Goal: Transaction & Acquisition: Download file/media

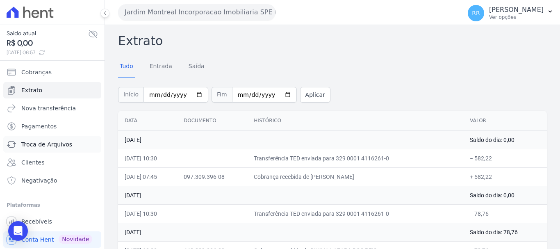
click at [43, 144] on span "Troca de Arquivos" at bounding box center [46, 144] width 51 height 8
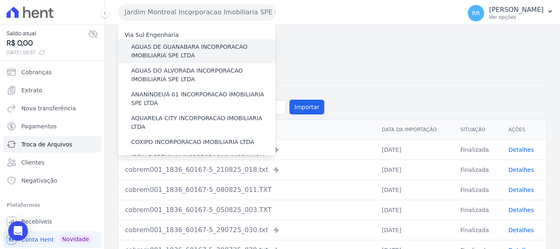
click at [174, 53] on label "AGUAS DE GUANABARA INCORPORACAO IMOBILIARIA SPE LTDA" at bounding box center [203, 51] width 144 height 17
click at [0, 0] on input "AGUAS DE GUANABARA INCORPORACAO IMOBILIARIA SPE LTDA" at bounding box center [0, 0] width 0 height 0
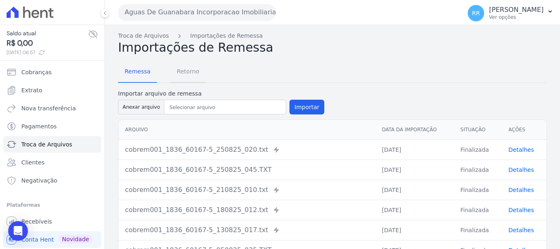
click at [179, 70] on span "Retorno" at bounding box center [188, 71] width 32 height 16
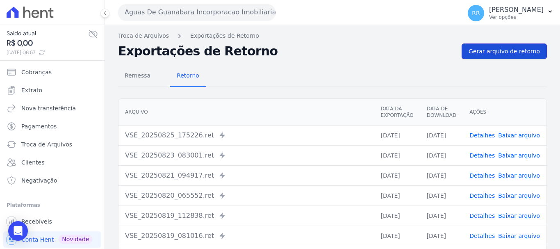
click at [499, 54] on span "Gerar arquivo de retorno" at bounding box center [503, 51] width 71 height 8
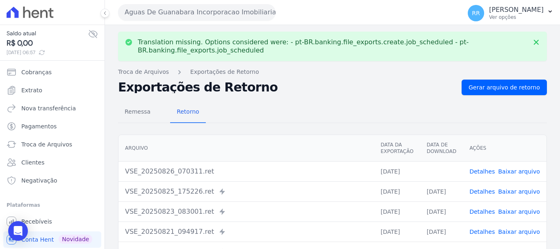
click at [243, 17] on button "Aguas De Guanabara Incorporacao Imobiliaria SPE LTDA" at bounding box center [196, 12] width 157 height 16
click at [508, 168] on link "Baixar arquivo" at bounding box center [519, 171] width 42 height 7
click at [181, 19] on button "Aguas De Guanabara Incorporacao Imobiliaria SPE LTDA" at bounding box center [196, 12] width 157 height 16
click at [204, 11] on button "Aguas De Guanabara Incorporacao Imobiliaria SPE LTDA" at bounding box center [196, 12] width 157 height 16
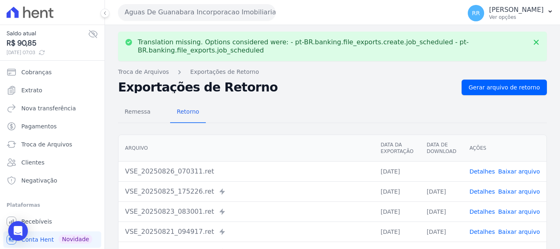
click at [258, 10] on button "Aguas De Guanabara Incorporacao Imobiliaria SPE LTDA" at bounding box center [196, 12] width 157 height 16
drag, startPoint x: 374, startPoint y: 104, endPoint x: 272, endPoint y: 113, distance: 103.2
click at [374, 104] on div "Remessa Retorno" at bounding box center [332, 112] width 428 height 21
click at [183, 25] on div "Aguas De Guanabara Incorporacao Imobiliaria SPE LTDA Via Sul Engenharia AGUAS D…" at bounding box center [288, 12] width 340 height 25
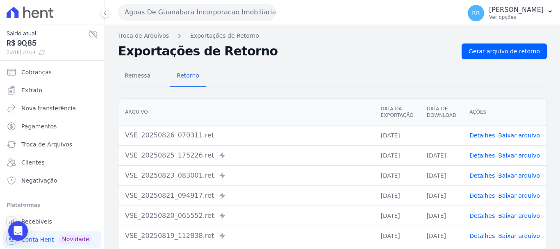
click at [180, 8] on button "Aguas De Guanabara Incorporacao Imobiliaria SPE LTDA" at bounding box center [196, 12] width 157 height 16
click at [197, 14] on button "Aguas De Guanabara Incorporacao Imobiliaria SPE LTDA" at bounding box center [196, 12] width 157 height 16
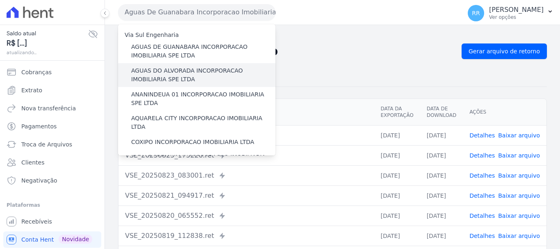
click at [167, 69] on label "AGUAS DO ALVORADA INCORPORACAO IMOBILIARIA SPE LTDA" at bounding box center [203, 74] width 144 height 17
click at [0, 0] on input "AGUAS DO ALVORADA INCORPORACAO IMOBILIARIA SPE LTDA" at bounding box center [0, 0] width 0 height 0
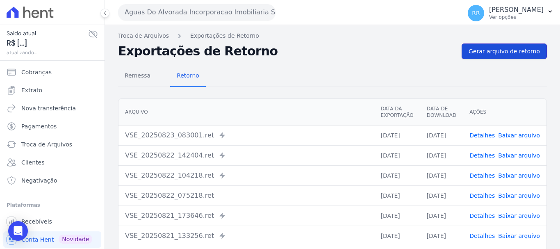
click at [491, 50] on span "Gerar arquivo de retorno" at bounding box center [503, 51] width 71 height 8
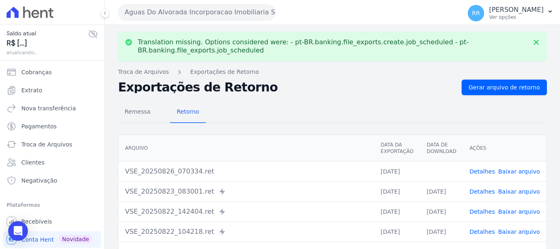
click at [530, 171] on link "Baixar arquivo" at bounding box center [519, 171] width 42 height 7
click at [193, 15] on button "Aguas Do Alvorada Incorporacao Imobiliaria SPE LTDA" at bounding box center [196, 12] width 157 height 16
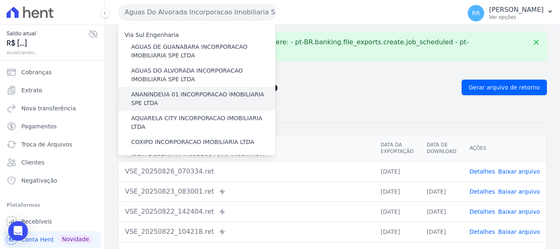
click at [166, 97] on label "ANANINDEUA 01 INCORPORACAO IMOBILIARIA SPE LTDA" at bounding box center [203, 98] width 144 height 17
click at [0, 0] on input "ANANINDEUA 01 INCORPORACAO IMOBILIARIA SPE LTDA" at bounding box center [0, 0] width 0 height 0
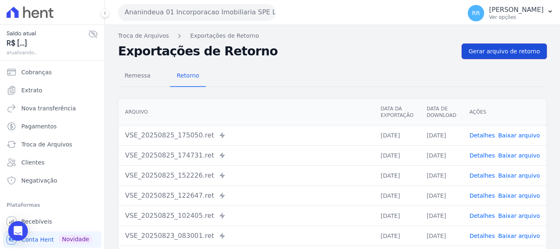
click at [531, 53] on span "Gerar arquivo de retorno" at bounding box center [503, 51] width 71 height 8
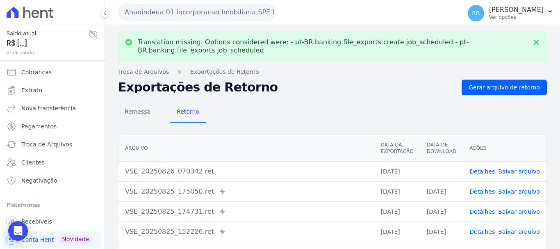
click at [522, 171] on link "Baixar arquivo" at bounding box center [519, 171] width 42 height 7
click at [169, 7] on button "Ananindeua 01 Incorporacao Imobiliaria SPE LTDA" at bounding box center [196, 12] width 157 height 16
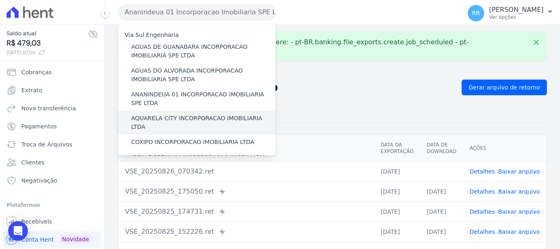
click at [155, 119] on label "AQUARELA CITY INCORPORACAO IMOBILIARIA LTDA" at bounding box center [203, 122] width 144 height 17
click at [0, 0] on input "AQUARELA CITY INCORPORACAO IMOBILIARIA LTDA" at bounding box center [0, 0] width 0 height 0
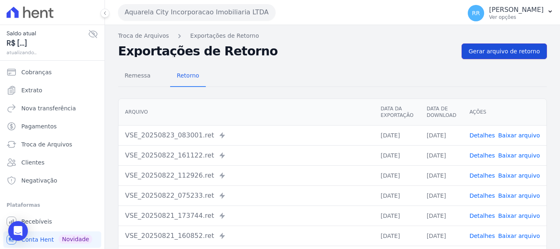
click at [510, 56] on link "Gerar arquivo de retorno" at bounding box center [503, 51] width 85 height 16
click at [511, 57] on link "Gerar arquivo de retorno" at bounding box center [503, 51] width 85 height 16
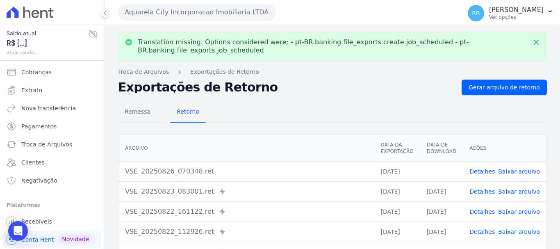
click at [526, 169] on link "Baixar arquivo" at bounding box center [519, 171] width 42 height 7
click at [196, 14] on button "Aquarela City Incorporacao Imobiliaria LTDA" at bounding box center [196, 12] width 157 height 16
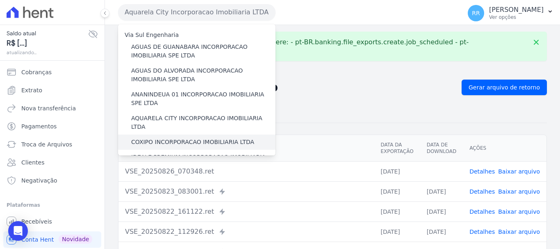
click at [163, 138] on label "COXIPO INCORPORACAO IMOBILIARIA LTDA" at bounding box center [192, 142] width 123 height 9
click at [0, 0] on input "COXIPO INCORPORACAO IMOBILIARIA LTDA" at bounding box center [0, 0] width 0 height 0
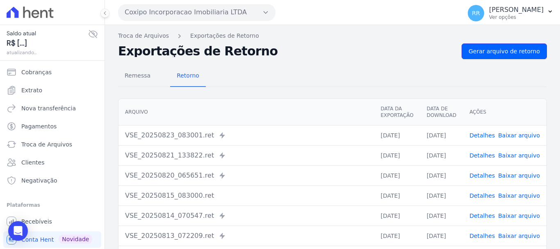
drag, startPoint x: 503, startPoint y: 54, endPoint x: 501, endPoint y: 60, distance: 6.5
click at [503, 55] on link "Gerar arquivo de retorno" at bounding box center [503, 51] width 85 height 16
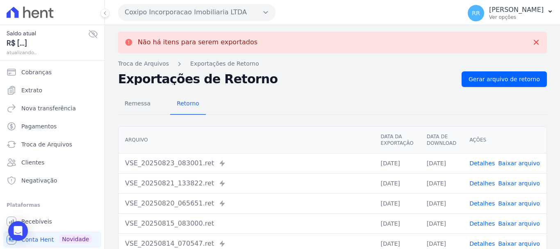
click at [182, 10] on button "Coxipo Incorporacao Imobiliaria LTDA" at bounding box center [196, 12] width 157 height 16
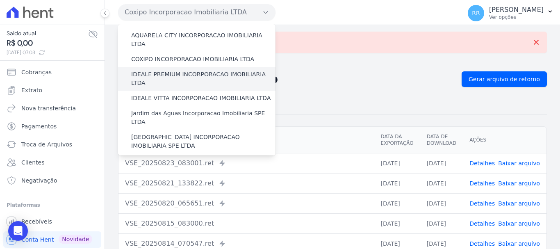
scroll to position [82, 0]
click at [177, 71] on div "IDEALE PREMIUM INCORPORACAO IMOBILIARIA LTDA" at bounding box center [196, 80] width 157 height 24
click at [177, 71] on label "IDEALE PREMIUM INCORPORACAO IMOBILIARIA LTDA" at bounding box center [203, 79] width 144 height 17
click at [0, 0] on input "IDEALE PREMIUM INCORPORACAO IMOBILIARIA LTDA" at bounding box center [0, 0] width 0 height 0
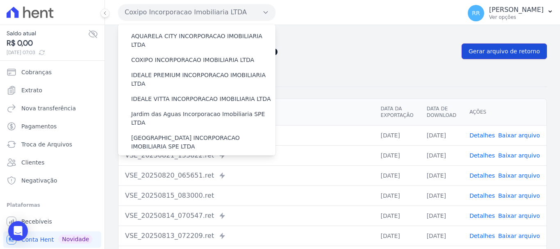
click at [503, 52] on span "Gerar arquivo de retorno" at bounding box center [503, 51] width 71 height 8
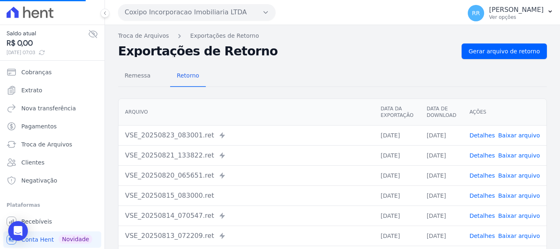
click at [204, 14] on button "Coxipo Incorporacao Imobiliaria LTDA" at bounding box center [196, 12] width 157 height 16
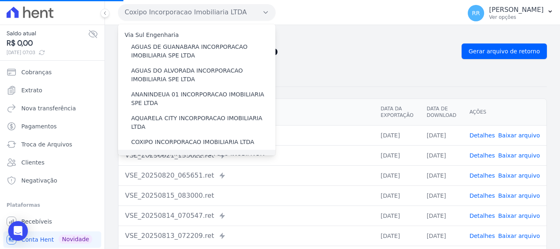
scroll to position [41, 0]
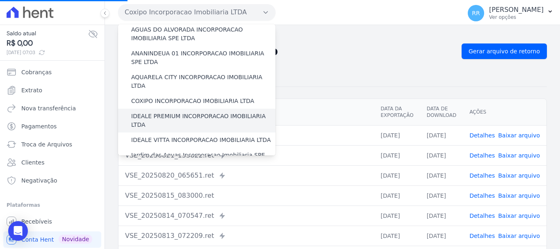
click at [175, 112] on label "IDEALE PREMIUM INCORPORACAO IMOBILIARIA LTDA" at bounding box center [203, 120] width 144 height 17
click at [0, 0] on input "IDEALE PREMIUM INCORPORACAO IMOBILIARIA LTDA" at bounding box center [0, 0] width 0 height 0
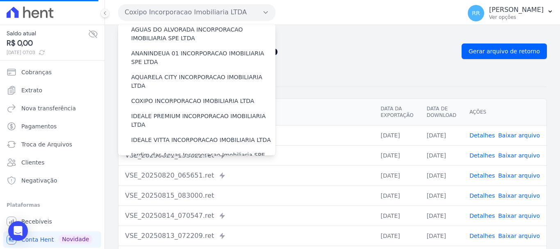
click at [368, 72] on div "Remessa Retorno" at bounding box center [332, 76] width 428 height 21
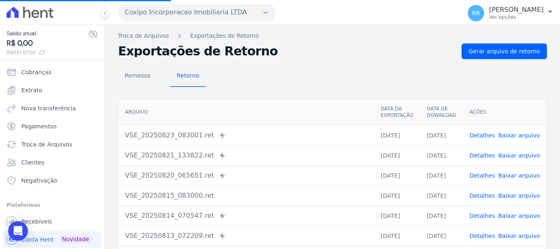
click at [244, 19] on button "Coxipo Incorporacao Imobiliaria LTDA" at bounding box center [196, 12] width 157 height 16
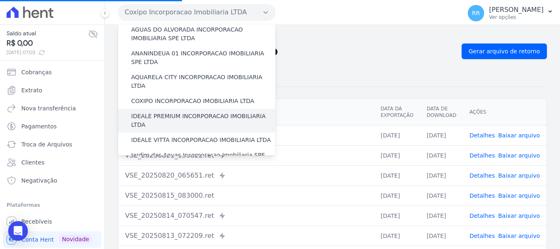
click at [149, 112] on label "IDEALE PREMIUM INCORPORACAO IMOBILIARIA LTDA" at bounding box center [203, 120] width 144 height 17
click at [0, 0] on input "IDEALE PREMIUM INCORPORACAO IMOBILIARIA LTDA" at bounding box center [0, 0] width 0 height 0
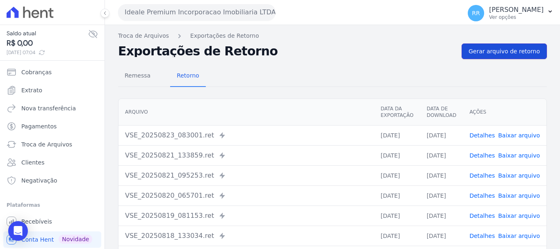
click at [488, 50] on span "Gerar arquivo de retorno" at bounding box center [503, 51] width 71 height 8
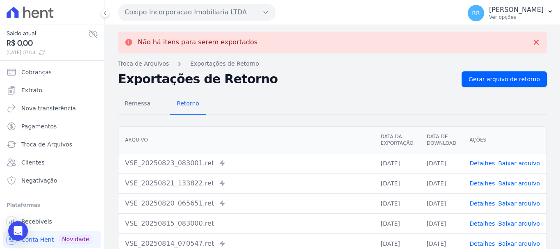
click at [159, 13] on button "Coxipo Incorporacao Imobiliaria LTDA" at bounding box center [196, 12] width 157 height 16
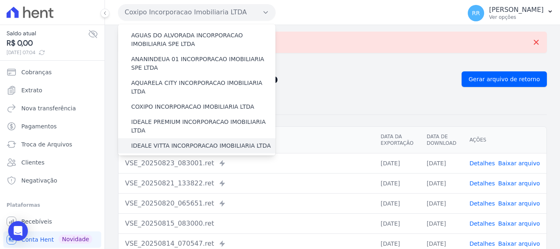
scroll to position [82, 0]
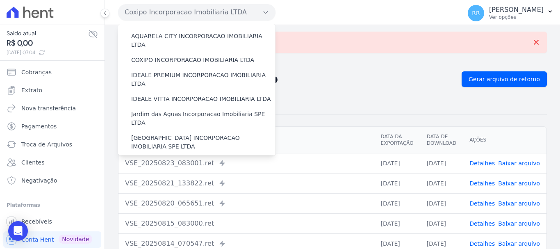
click at [344, 102] on div "Remessa Retorno" at bounding box center [332, 103] width 428 height 21
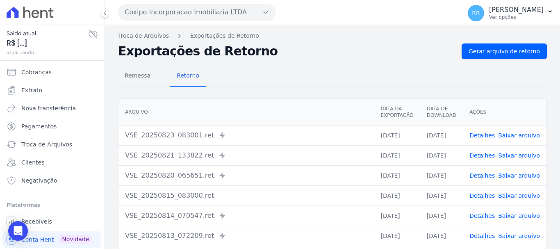
click at [200, 14] on button "Coxipo Incorporacao Imobiliaria LTDA" at bounding box center [196, 12] width 157 height 16
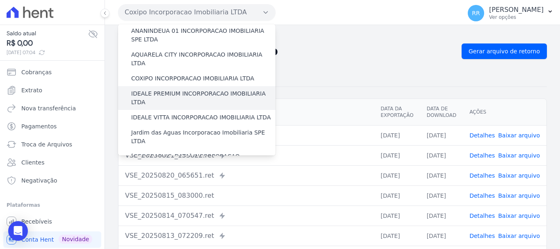
scroll to position [41, 0]
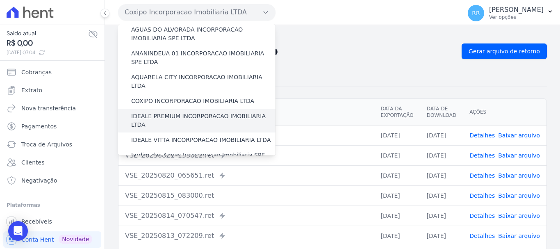
click at [183, 112] on label "IDEALE PREMIUM INCORPORACAO IMOBILIARIA LTDA" at bounding box center [203, 120] width 144 height 17
click at [0, 0] on input "IDEALE PREMIUM INCORPORACAO IMOBILIARIA LTDA" at bounding box center [0, 0] width 0 height 0
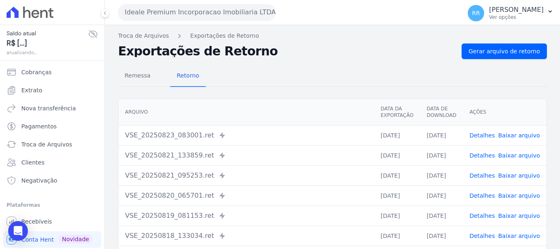
click at [351, 79] on div "Remessa Retorno" at bounding box center [332, 76] width 428 height 21
click at [489, 44] on link "Gerar arquivo de retorno" at bounding box center [503, 51] width 85 height 16
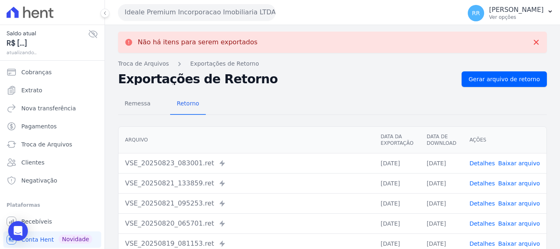
click at [189, 14] on button "Ideale Premium Incorporacao Imobiliaria LTDA" at bounding box center [196, 12] width 157 height 16
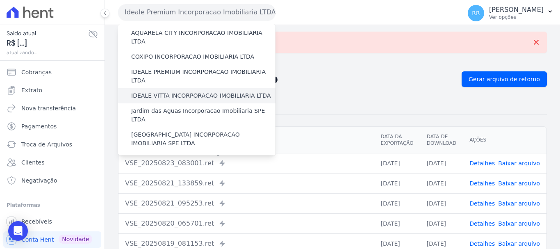
scroll to position [82, 0]
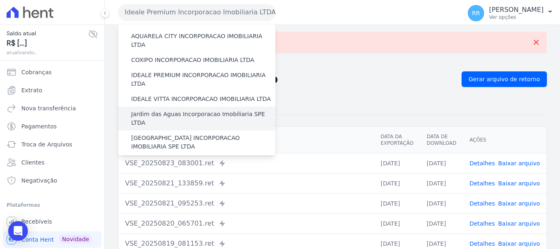
click at [171, 110] on label "Jardim das Aguas Incorporacao Imobiliaria SPE LTDA" at bounding box center [203, 118] width 144 height 17
click at [0, 0] on input "Jardim das Aguas Incorporacao Imobiliaria SPE LTDA" at bounding box center [0, 0] width 0 height 0
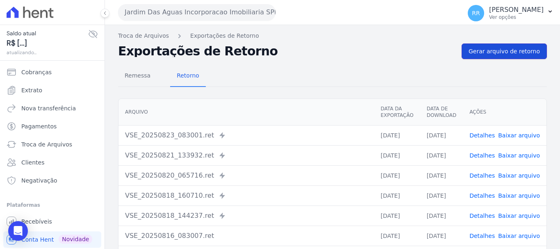
click at [476, 54] on span "Gerar arquivo de retorno" at bounding box center [503, 51] width 71 height 8
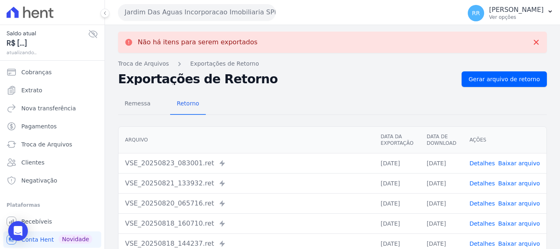
click at [168, 1] on div "Jardim Das Aguas Incorporacao Imobiliaria SPE LTDA Via Sul Engenharia AGUAS DE …" at bounding box center [288, 12] width 340 height 25
click at [162, 10] on button "Jardim Das Aguas Incorporacao Imobiliaria SPE LTDA" at bounding box center [196, 12] width 157 height 16
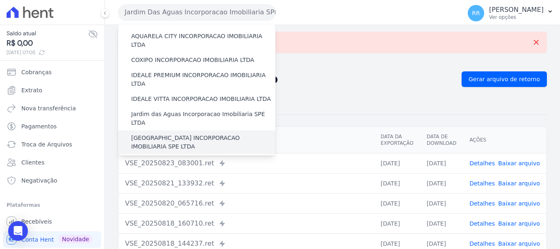
click at [172, 134] on label "[GEOGRAPHIC_DATA] INCORPORACAO IMOBILIARIA SPE LTDA" at bounding box center [203, 142] width 144 height 17
click at [0, 0] on input "[GEOGRAPHIC_DATA] INCORPORACAO IMOBILIARIA SPE LTDA" at bounding box center [0, 0] width 0 height 0
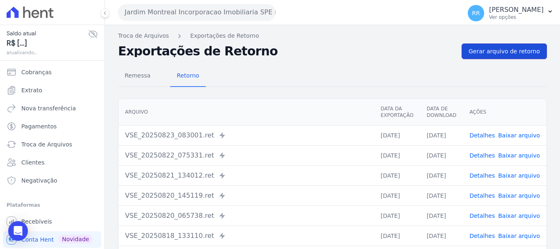
click at [509, 52] on span "Gerar arquivo de retorno" at bounding box center [503, 51] width 71 height 8
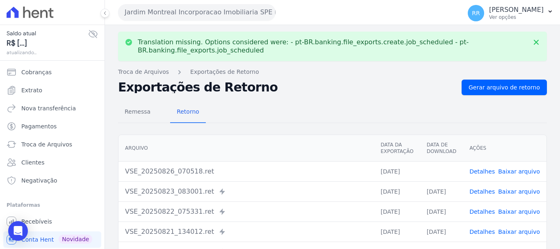
click at [521, 168] on link "Baixar arquivo" at bounding box center [519, 171] width 42 height 7
click at [181, 16] on button "Jardim Montreal Incorporacao Imobiliaria SPE LTDA" at bounding box center [196, 12] width 157 height 16
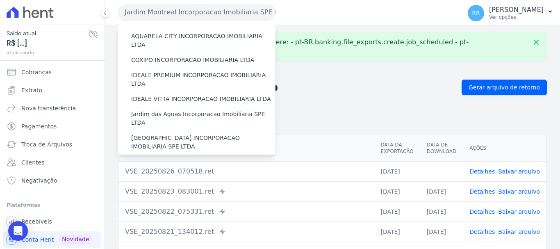
click at [163, 157] on label "JARDIM UNIQUE INCORPORAÇÃO IMOBILIARIA SPE LTDA" at bounding box center [203, 165] width 144 height 17
click at [0, 0] on input "JARDIM UNIQUE INCORPORAÇÃO IMOBILIARIA SPE LTDA" at bounding box center [0, 0] width 0 height 0
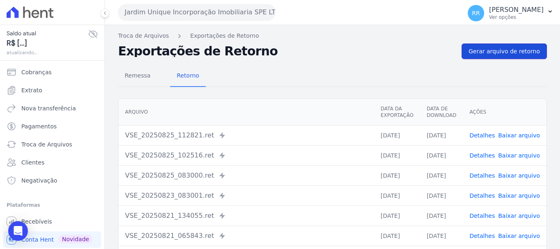
click at [498, 46] on link "Gerar arquivo de retorno" at bounding box center [503, 51] width 85 height 16
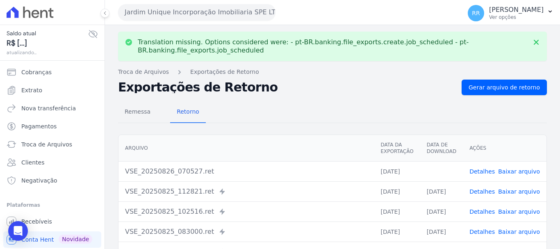
click at [517, 173] on link "Baixar arquivo" at bounding box center [519, 171] width 42 height 7
click at [205, 14] on button "Jardim Unique Incorporação Imobiliaria SPE LTDA" at bounding box center [196, 12] width 157 height 16
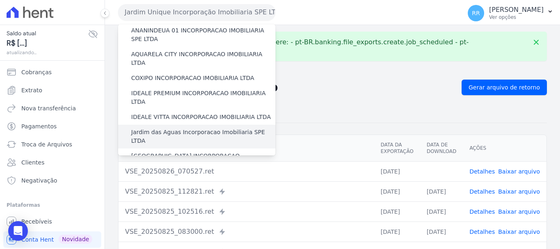
scroll to position [164, 0]
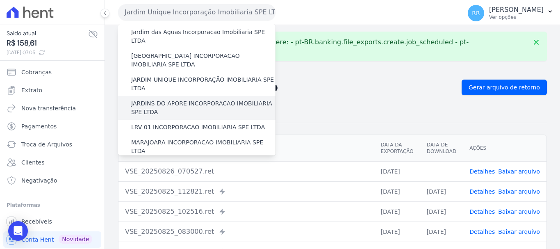
click at [190, 96] on div "JARDINS DO APORE INCORPORACAO IMOBILIARIA SPE LTDA" at bounding box center [196, 108] width 157 height 24
click at [187, 99] on label "JARDINS DO APORE INCORPORACAO IMOBILIARIA SPE LTDA" at bounding box center [203, 107] width 144 height 17
click at [0, 0] on input "JARDINS DO APORE INCORPORACAO IMOBILIARIA SPE LTDA" at bounding box center [0, 0] width 0 height 0
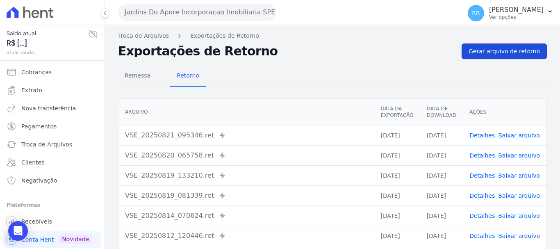
drag, startPoint x: 500, startPoint y: 55, endPoint x: 147, endPoint y: 18, distance: 354.7
click at [500, 56] on link "Gerar arquivo de retorno" at bounding box center [503, 51] width 85 height 16
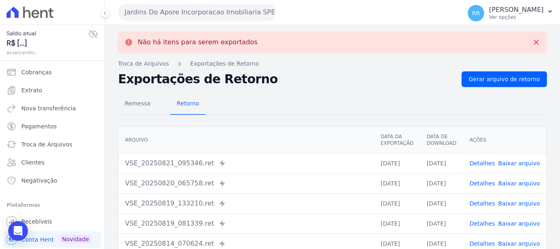
click at [154, 14] on button "Jardins Do Apore Incorporacao Imobiliaria SPE LTDA" at bounding box center [196, 12] width 157 height 16
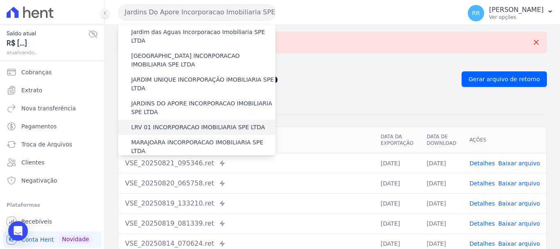
click at [152, 123] on label "LRV 01 INCORPORACAO IMOBILIARIA SPE LTDA" at bounding box center [198, 127] width 134 height 9
click at [0, 0] on input "LRV 01 INCORPORACAO IMOBILIARIA SPE LTDA" at bounding box center [0, 0] width 0 height 0
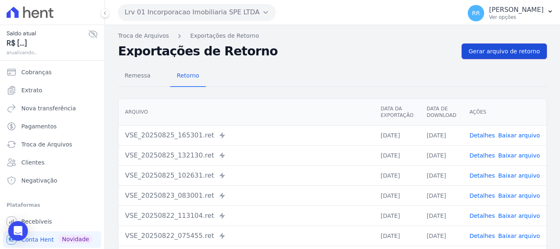
click at [501, 50] on span "Gerar arquivo de retorno" at bounding box center [503, 51] width 71 height 8
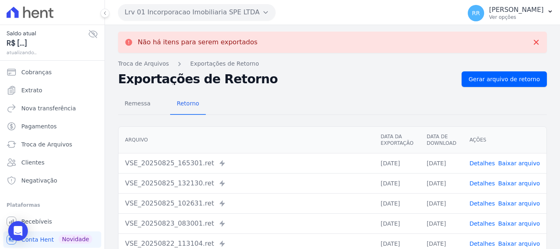
click at [212, 17] on button "Lrv 01 Incorporacao Imobiliaria SPE LTDA" at bounding box center [196, 12] width 157 height 16
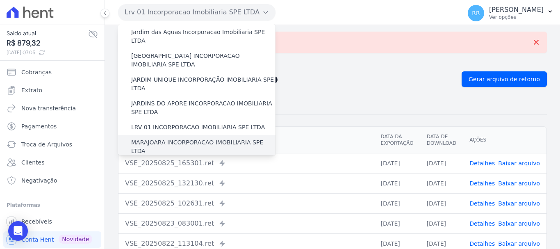
click at [163, 138] on label "MARAJOARA INCORPORACAO IMOBILIARIA SPE LTDA" at bounding box center [203, 146] width 144 height 17
click at [0, 0] on input "MARAJOARA INCORPORACAO IMOBILIARIA SPE LTDA" at bounding box center [0, 0] width 0 height 0
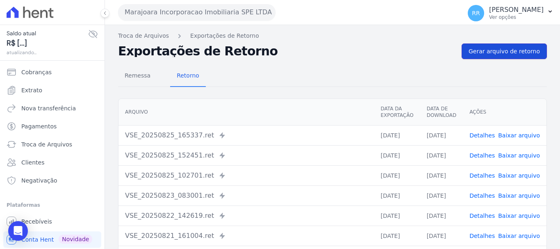
click at [509, 57] on link "Gerar arquivo de retorno" at bounding box center [503, 51] width 85 height 16
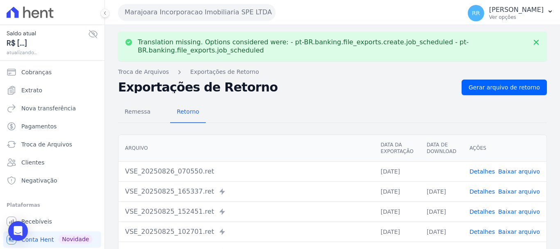
click at [515, 169] on link "Baixar arquivo" at bounding box center [519, 171] width 42 height 7
click at [188, 14] on button "Marajoara Incorporacao Imobiliaria SPE LTDA" at bounding box center [196, 12] width 157 height 16
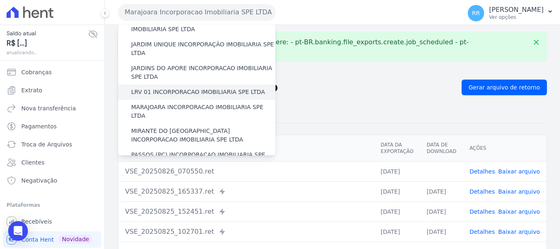
scroll to position [205, 0]
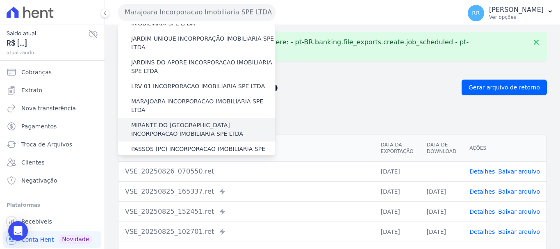
click at [155, 121] on label "MIRANTE DO [GEOGRAPHIC_DATA] INCORPORACAO IMOBILIARIA SPE LTDA" at bounding box center [203, 129] width 144 height 17
click at [0, 0] on input "MIRANTE DO [GEOGRAPHIC_DATA] INCORPORACAO IMOBILIARIA SPE LTDA" at bounding box center [0, 0] width 0 height 0
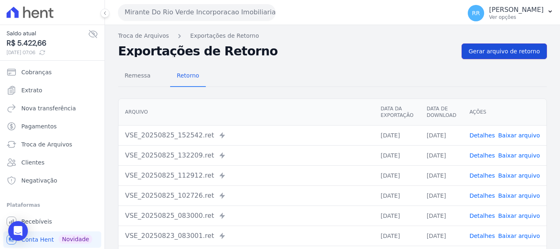
click at [483, 52] on span "Gerar arquivo de retorno" at bounding box center [503, 51] width 71 height 8
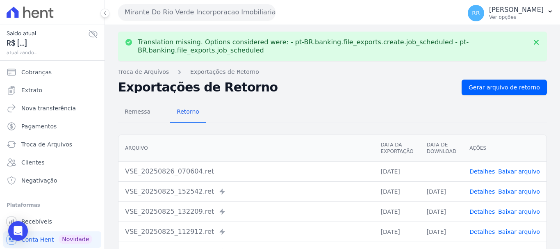
click at [159, 14] on button "Mirante Do Rio Verde Incorporacao Imobiliaria SPE LTDA" at bounding box center [196, 12] width 157 height 16
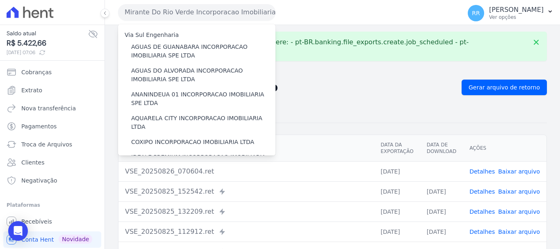
click at [508, 169] on link "Baixar arquivo" at bounding box center [519, 171] width 42 height 7
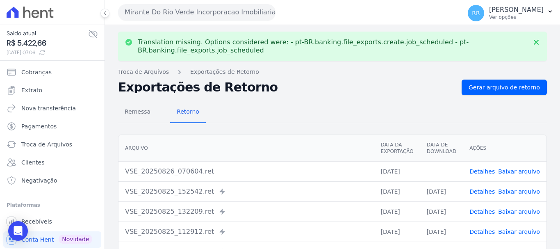
click at [179, 14] on button "Mirante Do Rio Verde Incorporacao Imobiliaria SPE LTDA" at bounding box center [196, 12] width 157 height 16
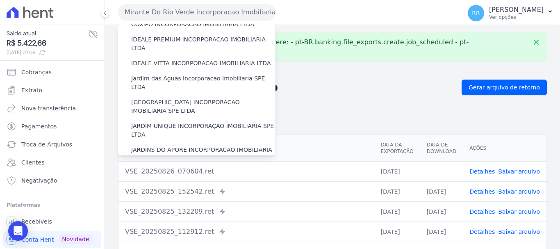
scroll to position [164, 0]
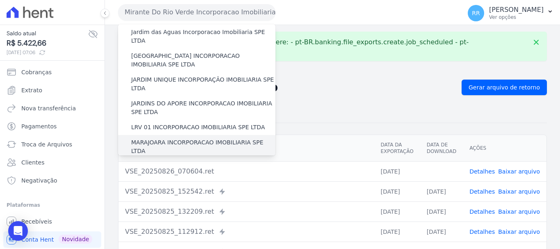
click at [166, 138] on label "MARAJOARA INCORPORACAO IMOBILIARIA SPE LTDA" at bounding box center [203, 146] width 144 height 17
click at [0, 0] on input "MARAJOARA INCORPORACAO IMOBILIARIA SPE LTDA" at bounding box center [0, 0] width 0 height 0
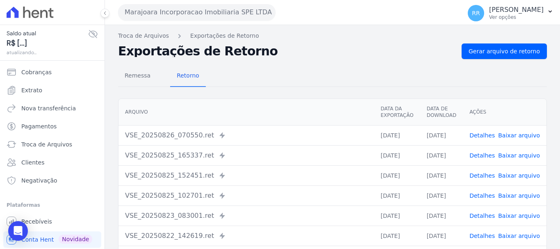
click at [525, 141] on td "Detalhes Baixar arquivo" at bounding box center [504, 135] width 84 height 20
click at [524, 137] on link "Baixar arquivo" at bounding box center [519, 135] width 42 height 7
click at [137, 16] on button "Marajoara Incorporacao Imobiliaria SPE LTDA" at bounding box center [196, 12] width 157 height 16
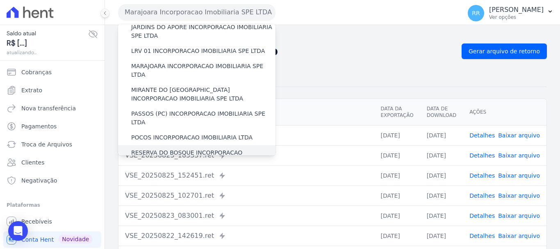
scroll to position [246, 0]
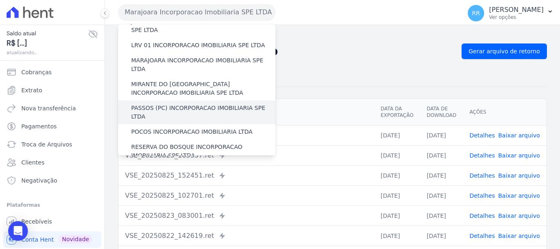
click at [170, 104] on label "PASSOS (PC) INCORPORACAO IMOBILIARIA SPE LTDA" at bounding box center [203, 112] width 144 height 17
click at [0, 0] on input "PASSOS (PC) INCORPORACAO IMOBILIARIA SPE LTDA" at bounding box center [0, 0] width 0 height 0
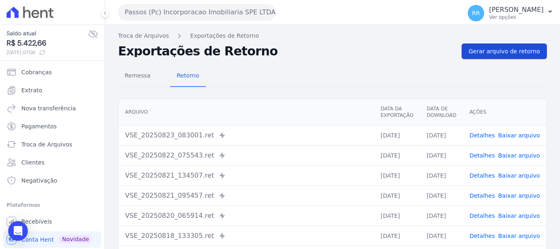
click at [497, 57] on link "Gerar arquivo de retorno" at bounding box center [503, 51] width 85 height 16
click at [496, 51] on span "Gerar arquivo de retorno" at bounding box center [503, 51] width 71 height 8
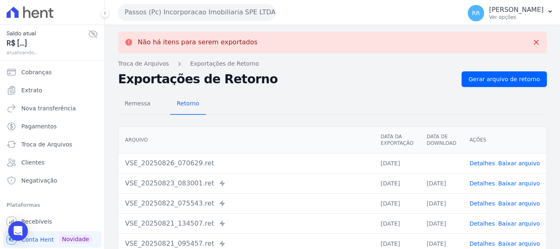
click at [192, 10] on button "Passos (Pc) Incorporacao Imobiliaria SPE LTDA" at bounding box center [196, 12] width 157 height 16
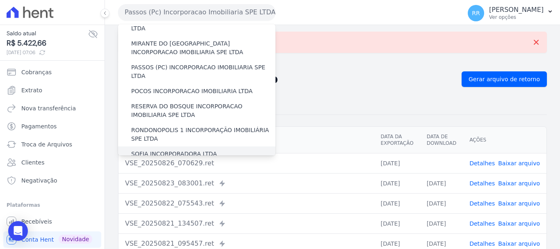
scroll to position [287, 0]
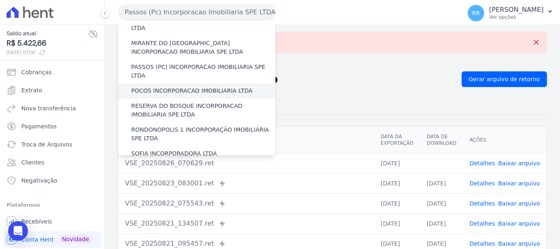
click at [162, 86] on label "POCOS INCORPORACAO IMOBILIARIA LTDA" at bounding box center [191, 90] width 121 height 9
click at [0, 0] on input "POCOS INCORPORACAO IMOBILIARIA LTDA" at bounding box center [0, 0] width 0 height 0
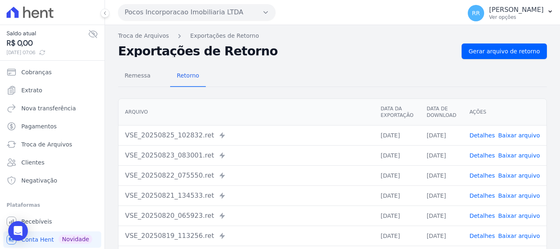
click at [304, 94] on div "Remessa Retorno [GEOGRAPHIC_DATA] Data da Exportação Data de Download Ações VSE…" at bounding box center [332, 207] width 428 height 296
click at [521, 136] on link "Baixar arquivo" at bounding box center [519, 135] width 42 height 7
drag, startPoint x: 190, startPoint y: 9, endPoint x: 190, endPoint y: 21, distance: 12.3
click at [190, 9] on button "Pocos Incorporacao Imobiliaria LTDA" at bounding box center [196, 12] width 157 height 16
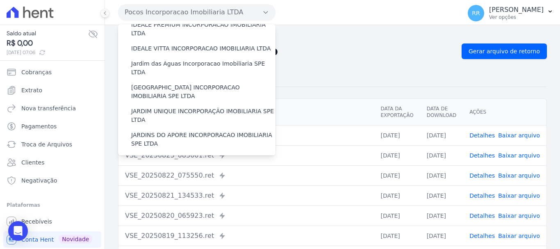
scroll to position [205, 0]
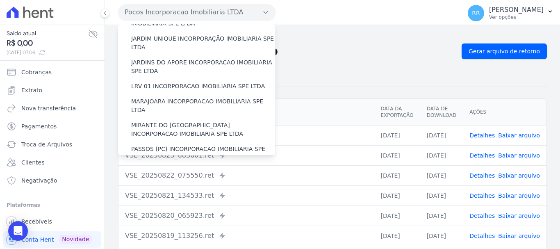
click at [159, 184] on label "RESERVA DO BOSQUE INCORPORACAO IMOBILIARIA SPE LTDA" at bounding box center [203, 192] width 144 height 17
click at [0, 0] on input "RESERVA DO BOSQUE INCORPORACAO IMOBILIARIA SPE LTDA" at bounding box center [0, 0] width 0 height 0
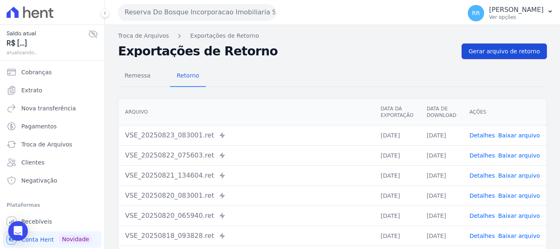
click at [515, 52] on span "Gerar arquivo de retorno" at bounding box center [503, 51] width 71 height 8
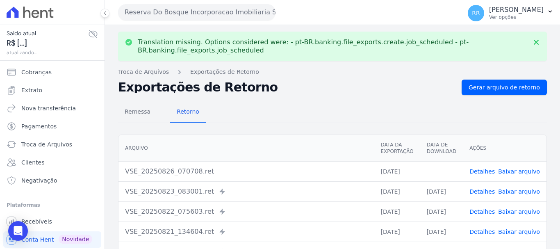
click at [519, 174] on link "Baixar arquivo" at bounding box center [519, 171] width 42 height 7
click at [206, 14] on button "Reserva Do Bosque Incorporacao Imobiliaria SPE LTDA" at bounding box center [196, 12] width 157 height 16
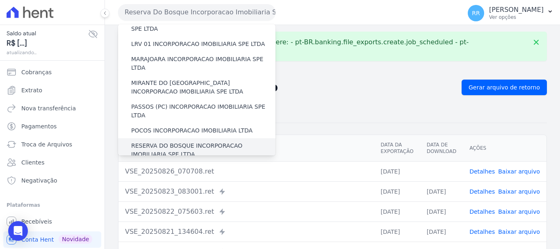
scroll to position [287, 0]
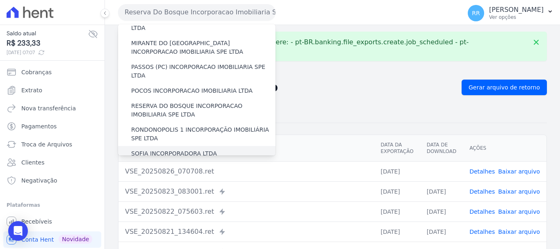
click at [145, 149] on label "SOFIA INCORPORADORA LTDA" at bounding box center [174, 153] width 86 height 9
click at [0, 0] on input "SOFIA INCORPORADORA LTDA" at bounding box center [0, 0] width 0 height 0
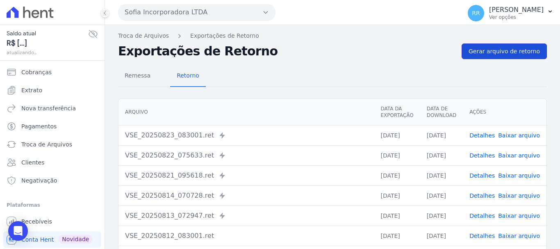
click at [504, 55] on link "Gerar arquivo de retorno" at bounding box center [503, 51] width 85 height 16
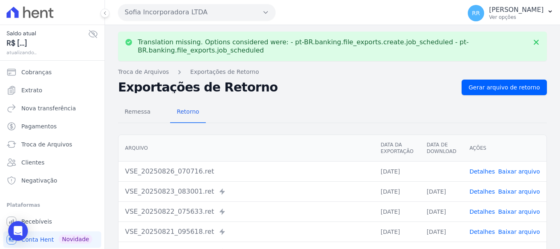
click at [222, 14] on button "Sofia Incorporadora LTDA" at bounding box center [196, 12] width 157 height 16
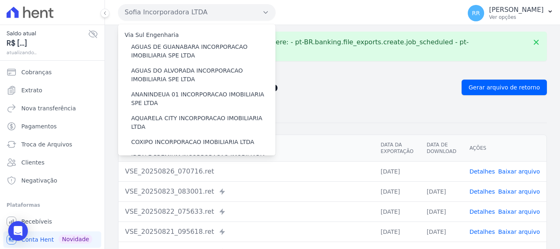
click at [509, 169] on link "Baixar arquivo" at bounding box center [519, 171] width 42 height 7
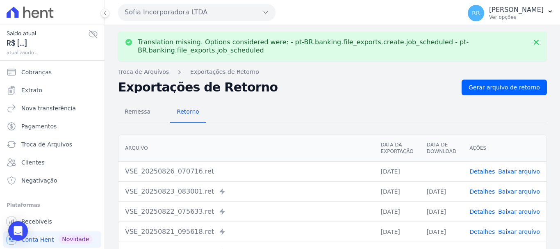
click at [209, 11] on button "Sofia Incorporadora LTDA" at bounding box center [196, 12] width 157 height 16
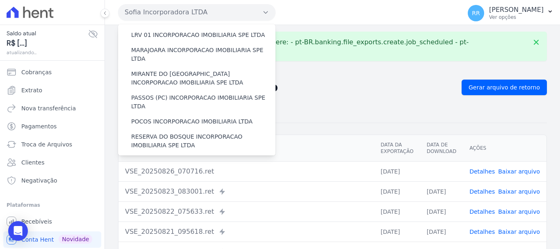
scroll to position [328, 0]
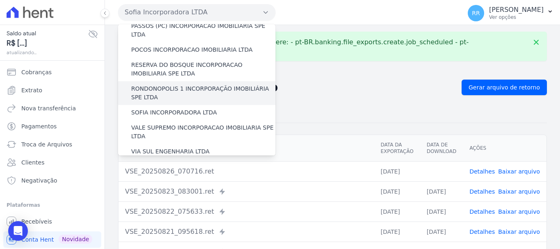
click at [163, 84] on label "RONDONOPOLIS 1 INCORPORAÇÃO IMOBILIÁRIA SPE LTDA" at bounding box center [203, 92] width 144 height 17
click at [0, 0] on input "RONDONOPOLIS 1 INCORPORAÇÃO IMOBILIÁRIA SPE LTDA" at bounding box center [0, 0] width 0 height 0
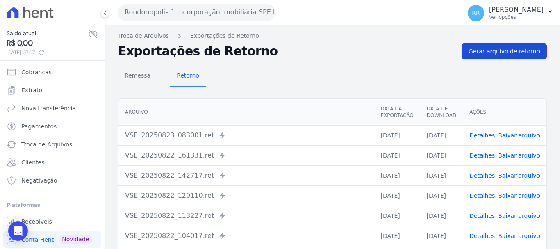
click at [491, 50] on span "Gerar arquivo de retorno" at bounding box center [503, 51] width 71 height 8
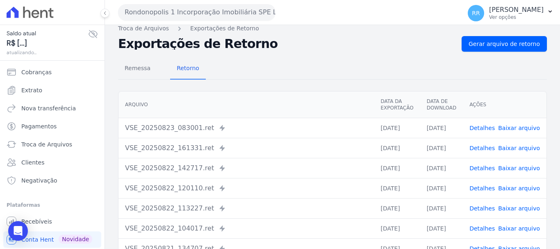
scroll to position [82, 0]
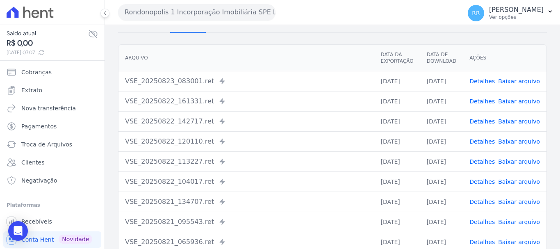
click at [161, 9] on button "Rondonopolis 1 Incorporação Imobiliária SPE LTDA" at bounding box center [196, 12] width 157 height 16
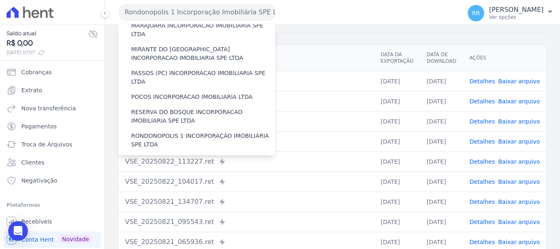
scroll to position [328, 0]
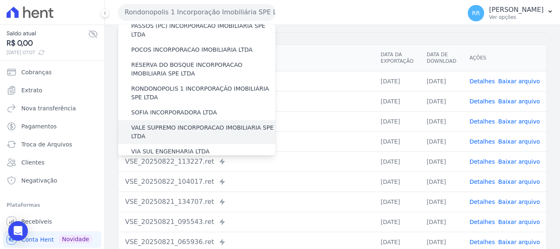
click at [165, 123] on label "VALE SUPREMO INCORPORACAO IMOBILIARIA SPE LTDA" at bounding box center [203, 131] width 144 height 17
click at [0, 0] on input "VALE SUPREMO INCORPORACAO IMOBILIARIA SPE LTDA" at bounding box center [0, 0] width 0 height 0
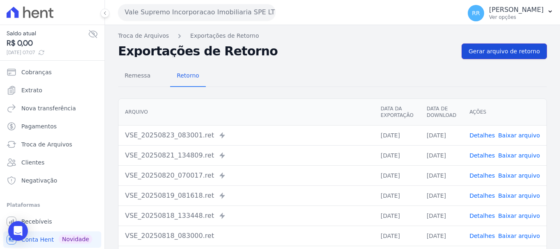
click at [508, 51] on span "Gerar arquivo de retorno" at bounding box center [503, 51] width 71 height 8
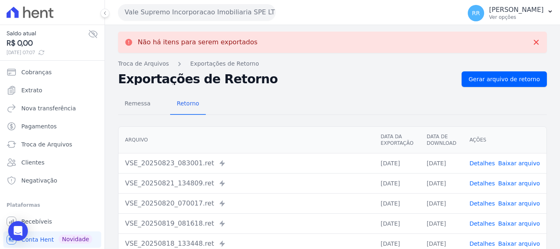
drag, startPoint x: 514, startPoint y: 160, endPoint x: 411, endPoint y: 149, distance: 103.0
click at [514, 160] on link "Baixar arquivo" at bounding box center [519, 163] width 42 height 7
click at [182, 14] on button "Vale Supremo Incorporacao Imobiliaria SPE LTDA" at bounding box center [196, 12] width 157 height 16
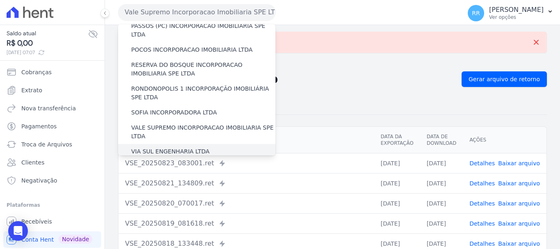
click at [160, 147] on label "VIA SUL ENGENHARIA LTDA" at bounding box center [170, 151] width 78 height 9
click at [0, 0] on input "VIA SUL ENGENHARIA LTDA" at bounding box center [0, 0] width 0 height 0
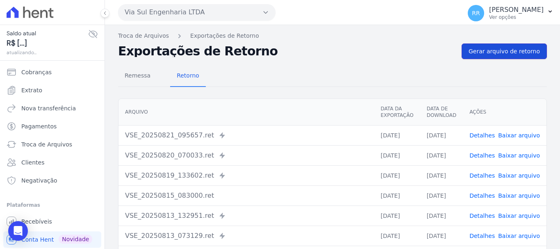
click at [504, 49] on span "Gerar arquivo de retorno" at bounding box center [503, 51] width 71 height 8
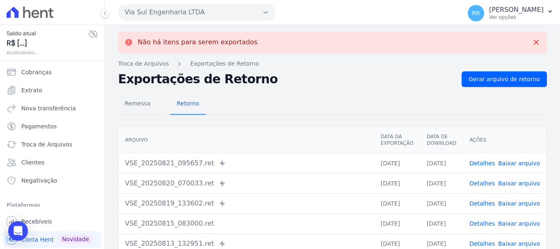
click at [211, 13] on button "Via Sul Engenharia LTDA" at bounding box center [196, 12] width 157 height 16
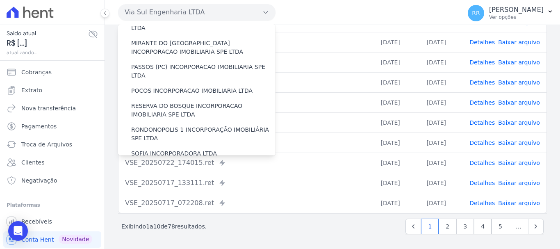
scroll to position [358, 0]
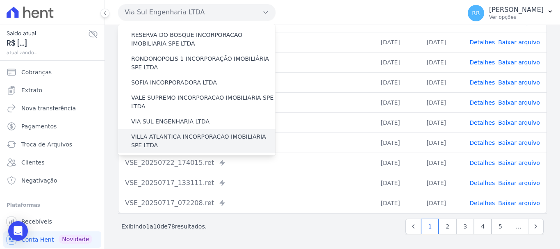
click at [181, 132] on label "VILLA ATLANTICA INCORPORACAO IMOBILIARIA SPE LTDA" at bounding box center [203, 140] width 144 height 17
click at [0, 0] on input "VILLA ATLANTICA INCORPORACAO IMOBILIARIA SPE LTDA" at bounding box center [0, 0] width 0 height 0
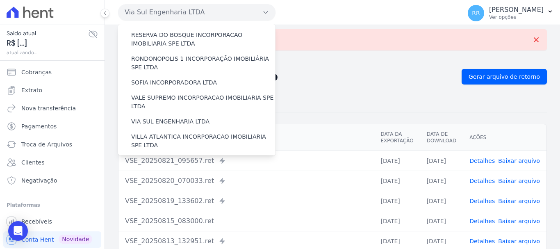
scroll to position [0, 0]
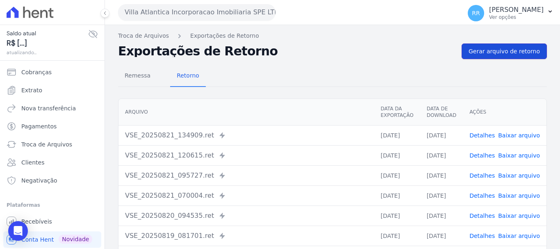
click at [496, 48] on span "Gerar arquivo de retorno" at bounding box center [503, 51] width 71 height 8
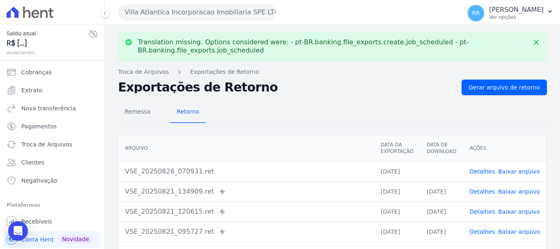
click at [505, 172] on link "Baixar arquivo" at bounding box center [519, 171] width 42 height 7
click at [179, 15] on button "Villa Atlantica Incorporacao Imobiliaria SPE LTDA" at bounding box center [196, 12] width 157 height 16
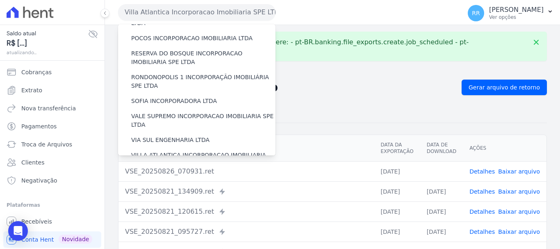
scroll to position [358, 0]
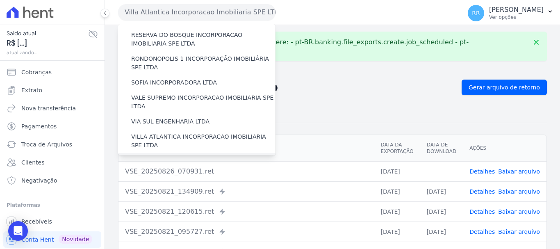
click at [173, 156] on label "[GEOGRAPHIC_DATA] INCORPORACAO IMOBILIARIA SPE LTDA" at bounding box center [203, 164] width 144 height 17
click at [0, 0] on input "[GEOGRAPHIC_DATA] INCORPORACAO IMOBILIARIA SPE LTDA" at bounding box center [0, 0] width 0 height 0
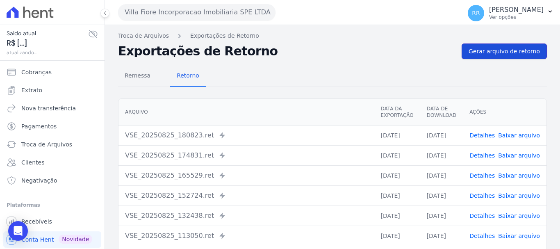
click at [509, 50] on span "Gerar arquivo de retorno" at bounding box center [503, 51] width 71 height 8
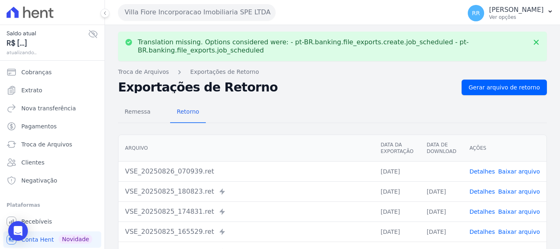
click at [510, 163] on td "Detalhes Baixar arquivo" at bounding box center [504, 171] width 84 height 20
click at [517, 171] on link "Baixar arquivo" at bounding box center [519, 171] width 42 height 7
click at [151, 11] on button "Villa Fiore Incorporacao Imobiliaria SPE LTDA" at bounding box center [196, 12] width 157 height 16
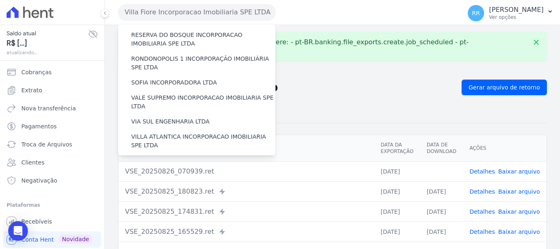
click at [166, 180] on label "VILLA TROPICAL INCORPORAÇÃO IMOBILIÁRIA SPE LTDA" at bounding box center [203, 188] width 144 height 17
click at [0, 0] on input "VILLA TROPICAL INCORPORAÇÃO IMOBILIÁRIA SPE LTDA" at bounding box center [0, 0] width 0 height 0
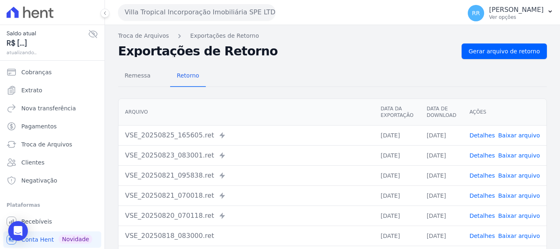
click at [316, 110] on th "Arquivo" at bounding box center [245, 112] width 255 height 27
drag, startPoint x: 488, startPoint y: 48, endPoint x: 360, endPoint y: 77, distance: 130.6
click at [488, 48] on span "Gerar arquivo de retorno" at bounding box center [503, 51] width 71 height 8
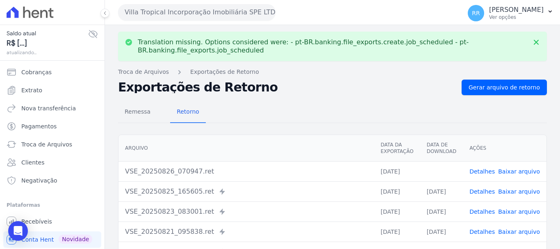
click at [510, 172] on link "Baixar arquivo" at bounding box center [519, 171] width 42 height 7
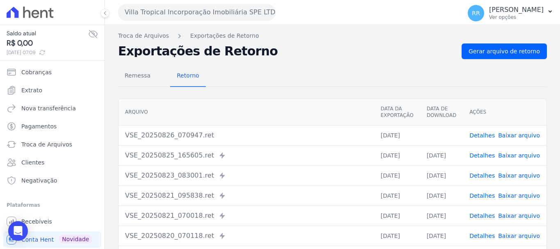
click at [178, 0] on div "Villa Tropical Incorporação Imobiliária SPE LTDA Via Sul Engenharia AGUAS DE [G…" at bounding box center [288, 12] width 340 height 25
click at [175, 5] on button "Villa Tropical Incorporação Imobiliária SPE LTDA" at bounding box center [196, 12] width 157 height 16
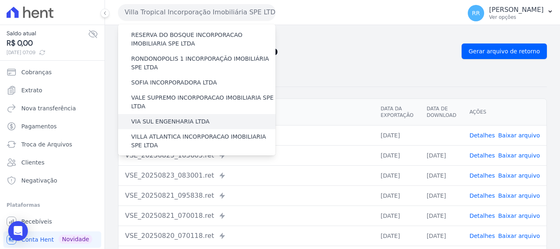
click at [149, 117] on label "VIA SUL ENGENHARIA LTDA" at bounding box center [170, 121] width 78 height 9
click at [0, 0] on input "VIA SUL ENGENHARIA LTDA" at bounding box center [0, 0] width 0 height 0
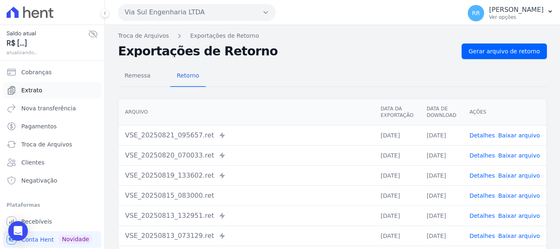
click at [34, 92] on span "Extrato" at bounding box center [31, 90] width 21 height 8
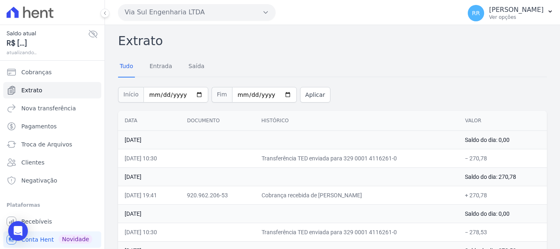
click at [215, 11] on button "Via Sul Engenharia LTDA" at bounding box center [196, 12] width 157 height 16
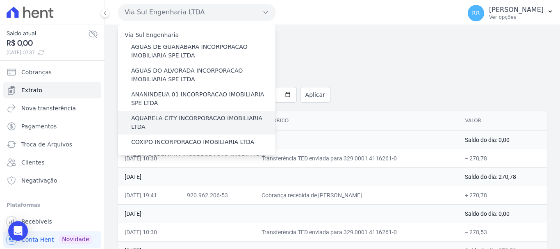
drag, startPoint x: 149, startPoint y: 118, endPoint x: 140, endPoint y: 114, distance: 10.1
click at [149, 118] on label "AQUARELA CITY INCORPORACAO IMOBILIARIA LTDA" at bounding box center [203, 122] width 144 height 17
click at [0, 0] on input "AQUARELA CITY INCORPORACAO IMOBILIARIA LTDA" at bounding box center [0, 0] width 0 height 0
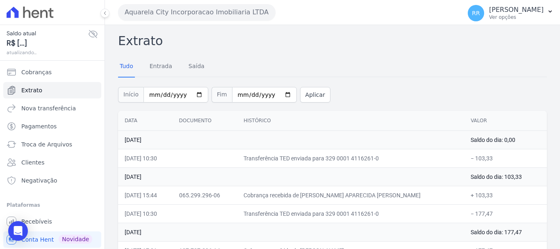
click at [188, 3] on div "Aquarela City Incorporacao Imobiliaria LTDA Via Sul Engenharia AGUAS DE [GEOGRA…" at bounding box center [288, 12] width 340 height 25
click at [188, 10] on button "Aquarela City Incorporacao Imobiliaria LTDA" at bounding box center [196, 12] width 157 height 16
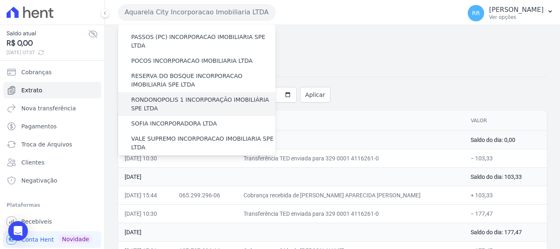
scroll to position [276, 0]
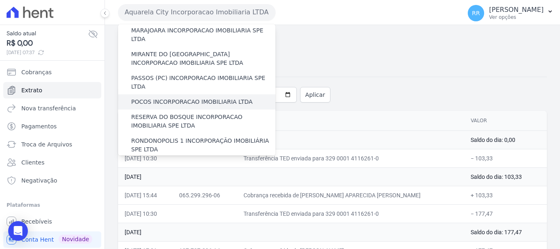
click at [151, 97] on label "POCOS INCORPORACAO IMOBILIARIA LTDA" at bounding box center [191, 101] width 121 height 9
click at [0, 0] on input "POCOS INCORPORACAO IMOBILIARIA LTDA" at bounding box center [0, 0] width 0 height 0
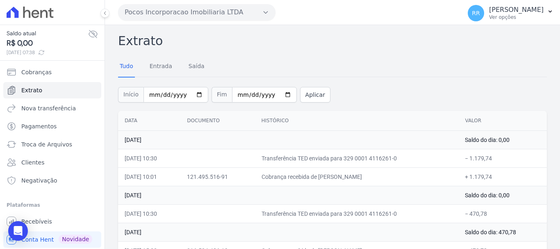
drag, startPoint x: 157, startPoint y: 8, endPoint x: 152, endPoint y: 9, distance: 4.6
click at [157, 8] on button "Pocos Incorporacao Imobiliaria LTDA" at bounding box center [196, 12] width 157 height 16
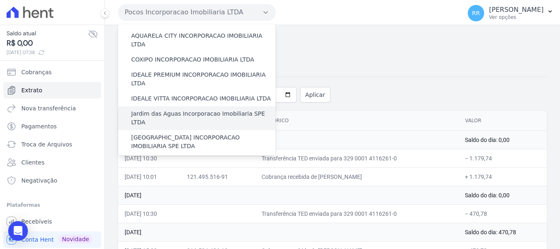
scroll to position [82, 0]
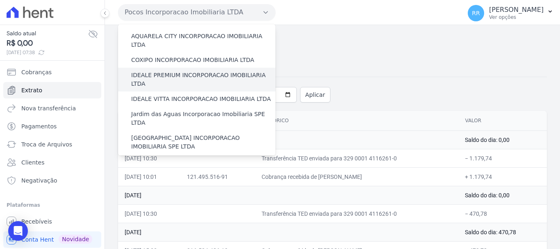
click at [168, 71] on label "IDEALE PREMIUM INCORPORACAO IMOBILIARIA LTDA" at bounding box center [203, 79] width 144 height 17
click at [0, 0] on input "IDEALE PREMIUM INCORPORACAO IMOBILIARIA LTDA" at bounding box center [0, 0] width 0 height 0
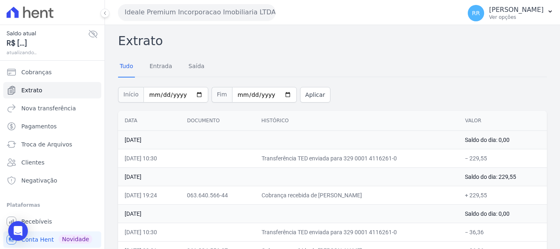
click at [138, 12] on button "Ideale Premium Incorporacao Imobiliaria LTDA" at bounding box center [196, 12] width 157 height 16
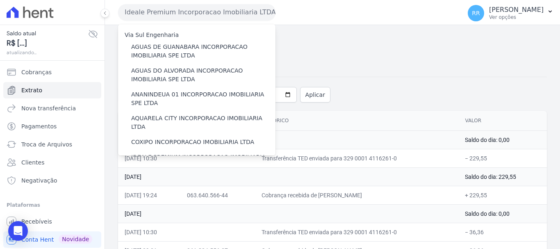
scroll to position [205, 0]
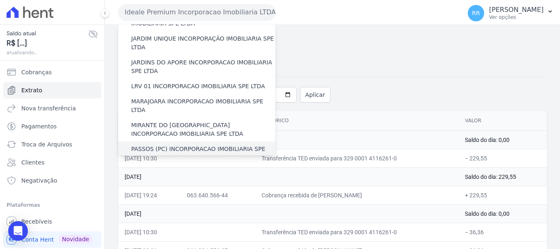
click at [191, 145] on label "PASSOS (PC) INCORPORACAO IMOBILIARIA SPE LTDA" at bounding box center [203, 153] width 144 height 17
click at [0, 0] on input "PASSOS (PC) INCORPORACAO IMOBILIARIA SPE LTDA" at bounding box center [0, 0] width 0 height 0
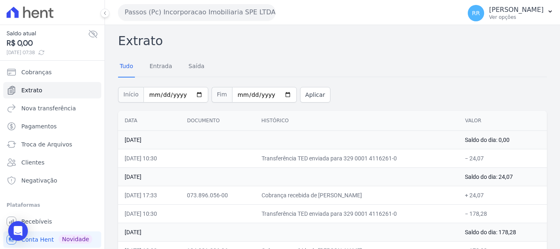
click at [163, 7] on button "Passos (Pc) Incorporacao Imobiliaria SPE LTDA" at bounding box center [196, 12] width 157 height 16
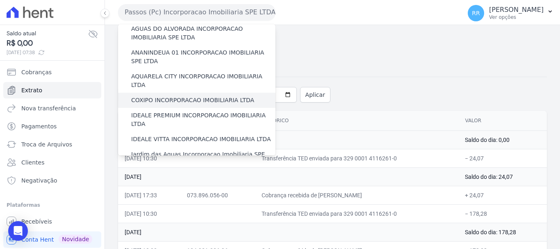
scroll to position [82, 0]
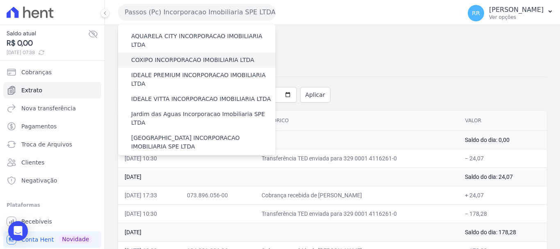
click at [154, 56] on label "COXIPO INCORPORACAO IMOBILIARIA LTDA" at bounding box center [192, 60] width 123 height 9
click at [0, 0] on input "COXIPO INCORPORACAO IMOBILIARIA LTDA" at bounding box center [0, 0] width 0 height 0
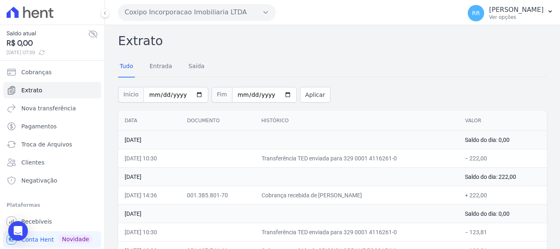
click at [164, 11] on button "Coxipo Incorporacao Imobiliaria LTDA" at bounding box center [196, 12] width 157 height 16
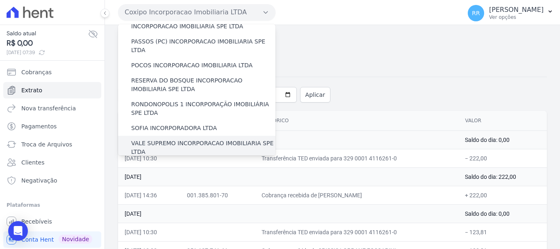
scroll to position [358, 0]
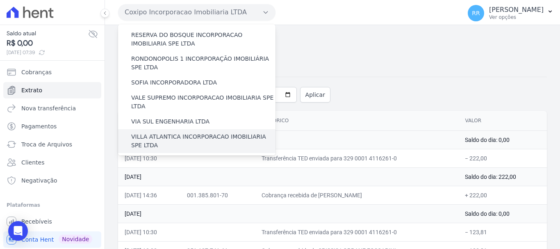
click at [179, 132] on label "VILLA ATLANTICA INCORPORACAO IMOBILIARIA SPE LTDA" at bounding box center [203, 140] width 144 height 17
click at [0, 0] on input "VILLA ATLANTICA INCORPORACAO IMOBILIARIA SPE LTDA" at bounding box center [0, 0] width 0 height 0
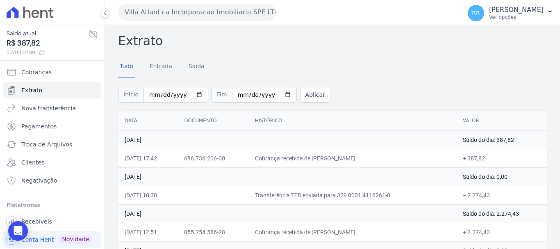
click at [175, 5] on button "Villa Atlantica Incorporacao Imobiliaria SPE LTDA" at bounding box center [196, 12] width 157 height 16
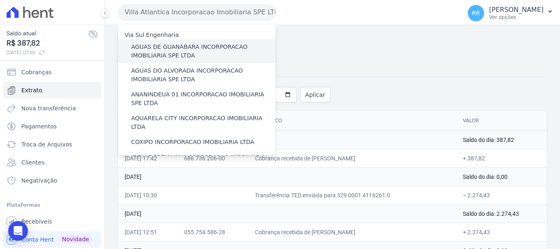
click at [179, 57] on label "AGUAS DE GUANABARA INCORPORACAO IMOBILIARIA SPE LTDA" at bounding box center [203, 51] width 144 height 17
click at [0, 0] on input "AGUAS DE GUANABARA INCORPORACAO IMOBILIARIA SPE LTDA" at bounding box center [0, 0] width 0 height 0
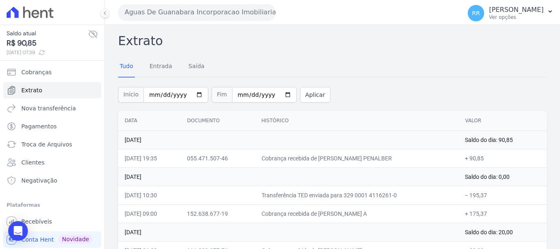
click at [89, 30] on icon at bounding box center [93, 34] width 10 height 10
click at [89, 34] on icon at bounding box center [93, 34] width 8 height 6
click at [170, 12] on button "Aguas De Guanabara Incorporacao Imobiliaria SPE LTDA" at bounding box center [196, 12] width 157 height 16
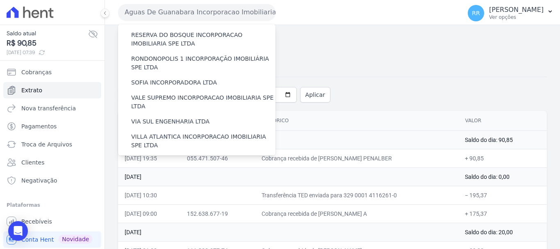
click at [184, 180] on label "VILLA TROPICAL INCORPORAÇÃO IMOBILIÁRIA SPE LTDA" at bounding box center [203, 188] width 144 height 17
click at [0, 0] on input "VILLA TROPICAL INCORPORAÇÃO IMOBILIÁRIA SPE LTDA" at bounding box center [0, 0] width 0 height 0
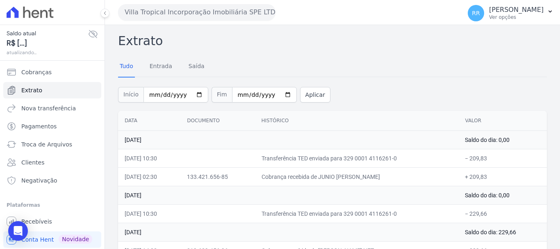
click at [196, 7] on button "Villa Tropical Incorporação Imobiliária SPE LTDA" at bounding box center [196, 12] width 157 height 16
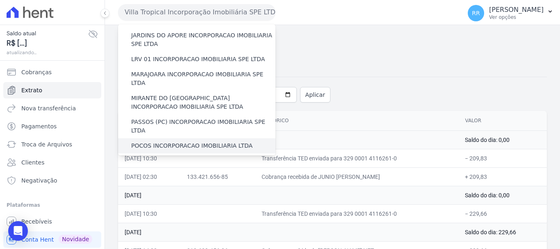
scroll to position [328, 0]
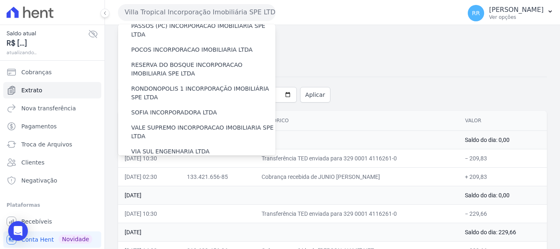
click at [154, 186] on label "[GEOGRAPHIC_DATA] INCORPORACAO IMOBILIARIA SPE LTDA" at bounding box center [203, 194] width 144 height 17
click at [0, 0] on input "[GEOGRAPHIC_DATA] INCORPORACAO IMOBILIARIA SPE LTDA" at bounding box center [0, 0] width 0 height 0
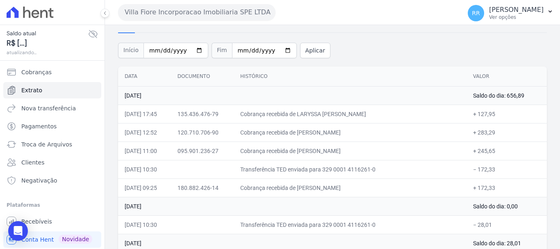
scroll to position [41, 0]
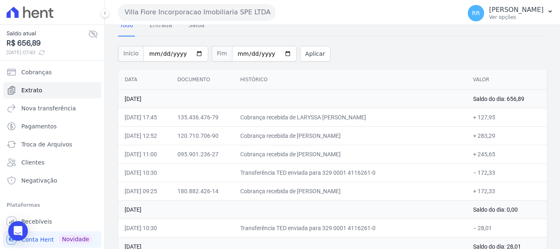
drag, startPoint x: 253, startPoint y: 138, endPoint x: 206, endPoint y: 138, distance: 46.7
click at [253, 138] on td "Cobrança recebida de [PERSON_NAME]" at bounding box center [349, 135] width 233 height 18
click at [141, 9] on button "Villa Fiore Incorporacao Imobiliaria SPE LTDA" at bounding box center [196, 12] width 157 height 16
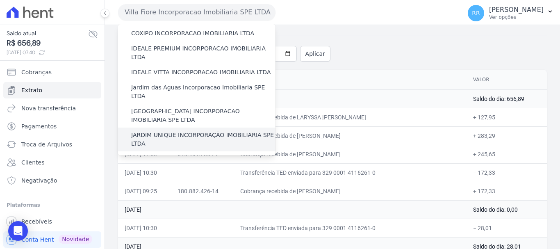
scroll to position [123, 0]
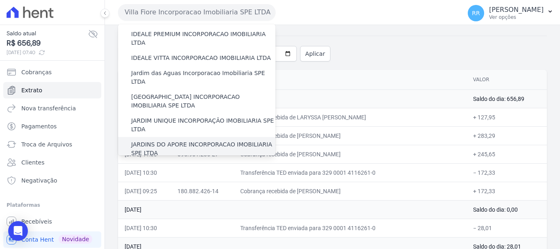
click at [193, 140] on label "JARDINS DO APORE INCORPORACAO IMOBILIARIA SPE LTDA" at bounding box center [203, 148] width 144 height 17
click at [0, 0] on input "JARDINS DO APORE INCORPORACAO IMOBILIARIA SPE LTDA" at bounding box center [0, 0] width 0 height 0
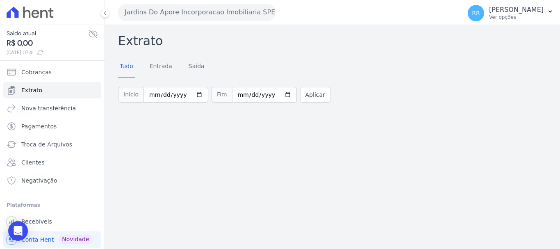
drag, startPoint x: 180, startPoint y: 2, endPoint x: 178, endPoint y: 14, distance: 11.7
click at [181, 3] on div "Jardins Do Apore Incorporacao Imobiliaria SPE LTDA Via Sul Engenharia AGUAS DE …" at bounding box center [288, 12] width 340 height 25
drag, startPoint x: 178, startPoint y: 14, endPoint x: 172, endPoint y: 27, distance: 14.1
click at [178, 14] on button "Jardins Do Apore Incorporacao Imobiliaria SPE LTDA" at bounding box center [196, 12] width 157 height 16
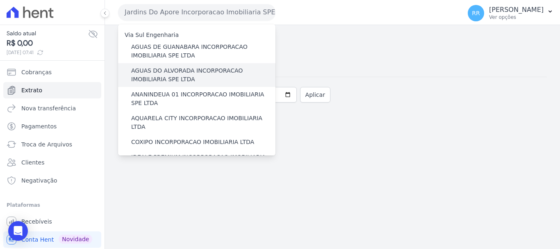
click at [190, 72] on label "AGUAS DO ALVORADA INCORPORACAO IMOBILIARIA SPE LTDA" at bounding box center [203, 74] width 144 height 17
click at [0, 0] on input "AGUAS DO ALVORADA INCORPORACAO IMOBILIARIA SPE LTDA" at bounding box center [0, 0] width 0 height 0
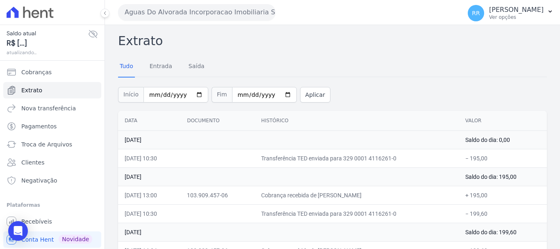
click at [194, 10] on button "Aguas Do Alvorada Incorporacao Imobiliaria SPE LTDA" at bounding box center [196, 12] width 157 height 16
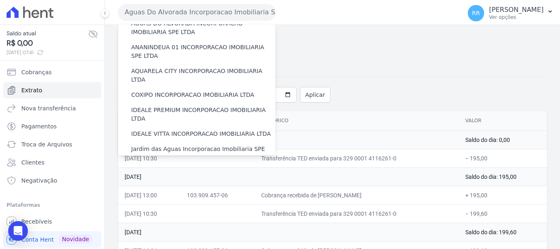
scroll to position [41, 0]
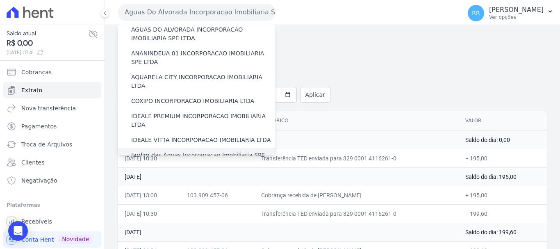
click at [152, 151] on label "Jardim das Aguas Incorporacao Imobiliaria SPE LTDA" at bounding box center [203, 159] width 144 height 17
click at [0, 0] on input "Jardim das Aguas Incorporacao Imobiliaria SPE LTDA" at bounding box center [0, 0] width 0 height 0
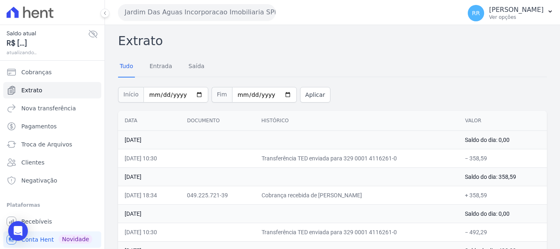
drag, startPoint x: 155, startPoint y: 11, endPoint x: 156, endPoint y: 17, distance: 5.9
click at [156, 13] on button "Jardim Das Aguas Incorporacao Imobiliaria SPE LTDA" at bounding box center [196, 12] width 157 height 16
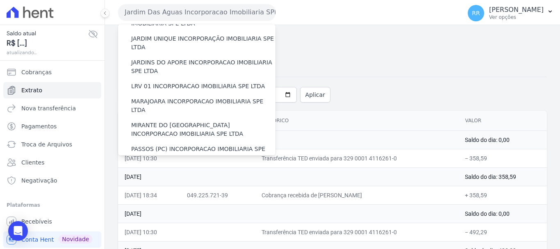
scroll to position [287, 0]
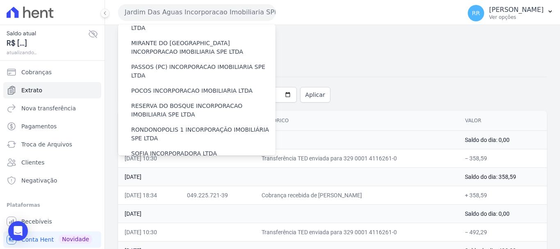
drag, startPoint x: 181, startPoint y: 126, endPoint x: 172, endPoint y: 118, distance: 11.9
click at [181, 164] on label "VALE SUPREMO INCORPORACAO IMOBILIARIA SPE LTDA" at bounding box center [203, 172] width 144 height 17
click at [0, 0] on input "VALE SUPREMO INCORPORACAO IMOBILIARIA SPE LTDA" at bounding box center [0, 0] width 0 height 0
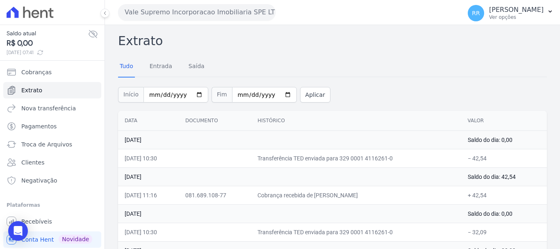
scroll to position [41, 0]
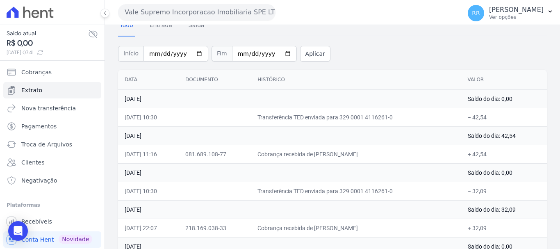
click at [184, 4] on button "Vale Supremo Incorporacao Imobiliaria SPE LTDA" at bounding box center [196, 12] width 157 height 16
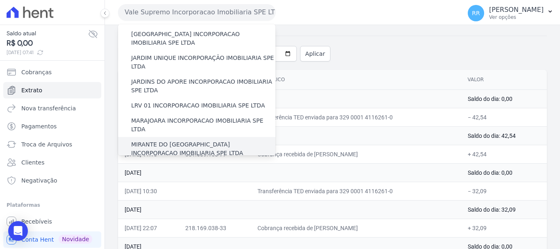
scroll to position [246, 0]
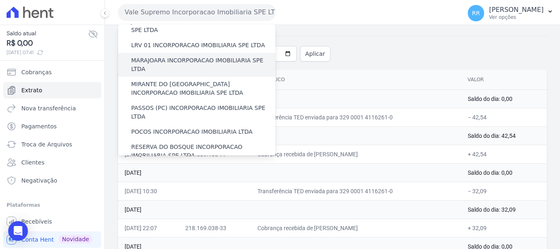
click at [158, 53] on div "MARAJOARA INCORPORACAO IMOBILIARIA SPE LTDA" at bounding box center [196, 65] width 157 height 24
click at [199, 56] on label "MARAJOARA INCORPORACAO IMOBILIARIA SPE LTDA" at bounding box center [203, 64] width 144 height 17
click at [0, 0] on input "MARAJOARA INCORPORACAO IMOBILIARIA SPE LTDA" at bounding box center [0, 0] width 0 height 0
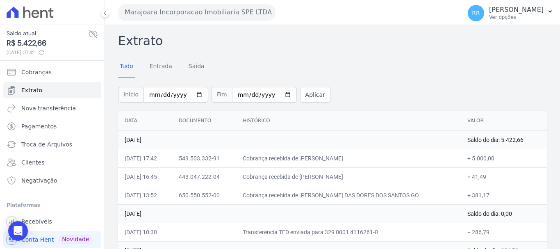
click at [182, 18] on button "Marajoara Incorporacao Imobiliaria SPE LTDA" at bounding box center [196, 12] width 157 height 16
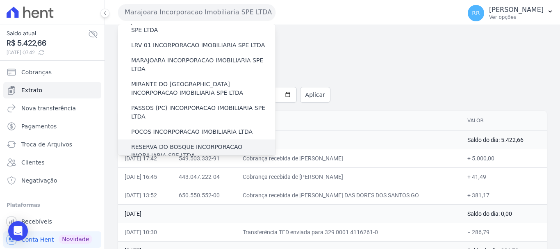
click at [179, 143] on label "RESERVA DO BOSQUE INCORPORACAO IMOBILIARIA SPE LTDA" at bounding box center [203, 151] width 144 height 17
click at [0, 0] on input "RESERVA DO BOSQUE INCORPORACAO IMOBILIARIA SPE LTDA" at bounding box center [0, 0] width 0 height 0
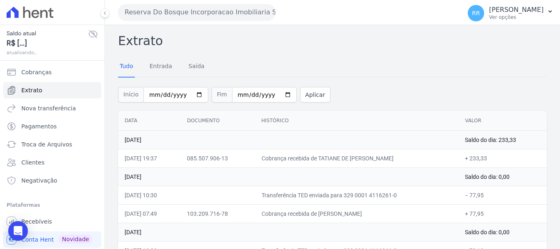
click at [88, 34] on icon at bounding box center [93, 34] width 10 height 10
click at [92, 34] on icon at bounding box center [93, 34] width 2 height 2
click at [175, 8] on button "Reserva Do Bosque Incorporacao Imobiliaria SPE LTDA" at bounding box center [196, 12] width 157 height 16
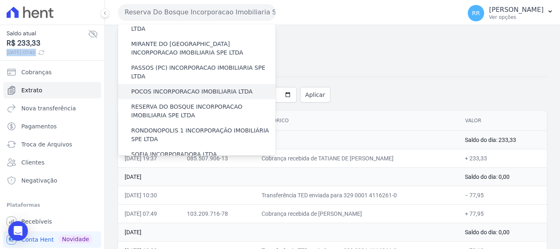
scroll to position [287, 0]
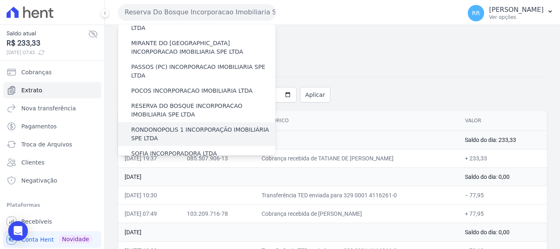
click at [158, 125] on label "RONDONOPOLIS 1 INCORPORAÇÃO IMOBILIÁRIA SPE LTDA" at bounding box center [203, 133] width 144 height 17
click at [0, 0] on input "RONDONOPOLIS 1 INCORPORAÇÃO IMOBILIÁRIA SPE LTDA" at bounding box center [0, 0] width 0 height 0
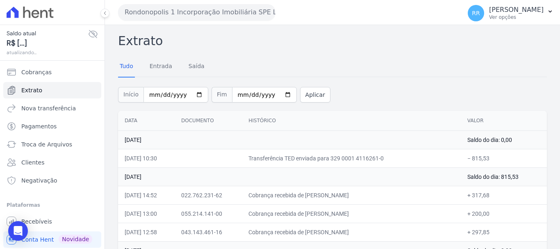
click at [219, 12] on button "Rondonopolis 1 Incorporação Imobiliária SPE LTDA" at bounding box center [196, 12] width 157 height 16
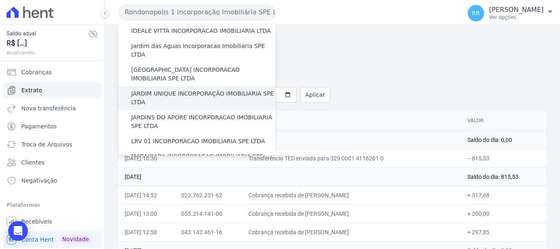
scroll to position [164, 0]
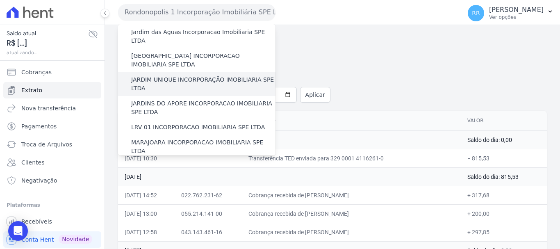
click at [183, 75] on label "JARDIM UNIQUE INCORPORAÇÃO IMOBILIARIA SPE LTDA" at bounding box center [203, 83] width 144 height 17
click at [0, 0] on input "JARDIM UNIQUE INCORPORAÇÃO IMOBILIARIA SPE LTDA" at bounding box center [0, 0] width 0 height 0
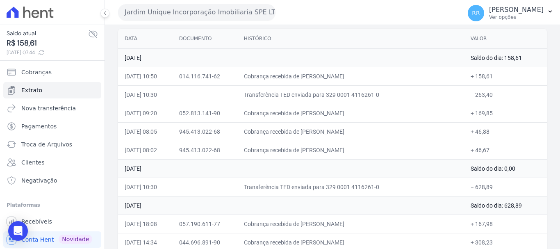
scroll to position [41, 0]
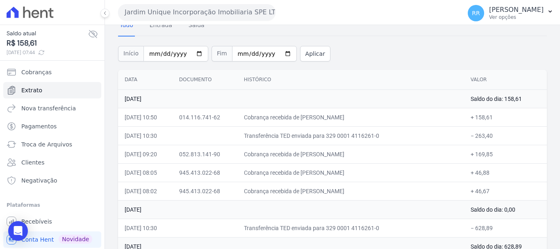
click at [202, 144] on td at bounding box center [204, 135] width 65 height 18
click at [194, 6] on button "Jardim Unique Incorporação Imobiliaria SPE LTDA" at bounding box center [196, 12] width 157 height 16
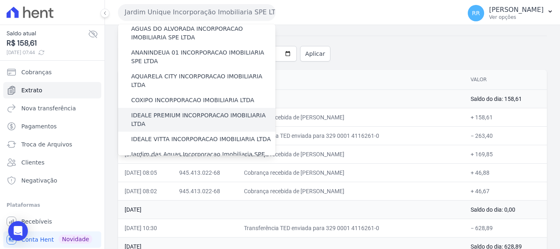
scroll to position [123, 0]
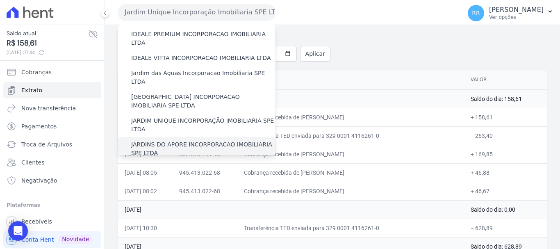
click at [179, 140] on label "JARDINS DO APORE INCORPORACAO IMOBILIARIA SPE LTDA" at bounding box center [203, 148] width 144 height 17
click at [0, 0] on input "JARDINS DO APORE INCORPORACAO IMOBILIARIA SPE LTDA" at bounding box center [0, 0] width 0 height 0
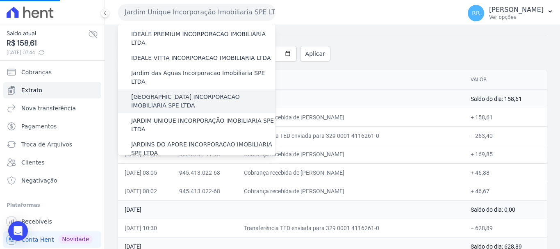
click at [182, 93] on label "[GEOGRAPHIC_DATA] INCORPORACAO IMOBILIARIA SPE LTDA" at bounding box center [203, 101] width 144 height 17
click at [0, 0] on input "[GEOGRAPHIC_DATA] INCORPORACAO IMOBILIARIA SPE LTDA" at bounding box center [0, 0] width 0 height 0
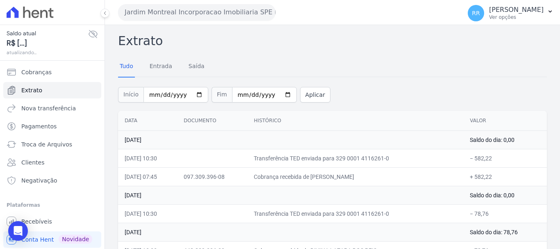
click at [166, 12] on button "Jardim Montreal Incorporacao Imobiliaria SPE LTDA" at bounding box center [196, 12] width 157 height 16
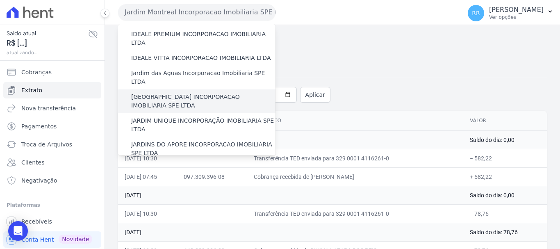
scroll to position [164, 0]
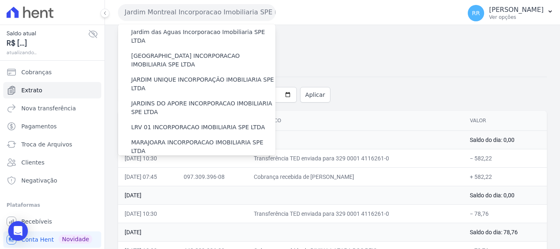
click at [152, 162] on label "MIRANTE DO [GEOGRAPHIC_DATA] INCORPORACAO IMOBILIARIA SPE LTDA" at bounding box center [203, 170] width 144 height 17
click at [0, 0] on input "MIRANTE DO [GEOGRAPHIC_DATA] INCORPORACAO IMOBILIARIA SPE LTDA" at bounding box center [0, 0] width 0 height 0
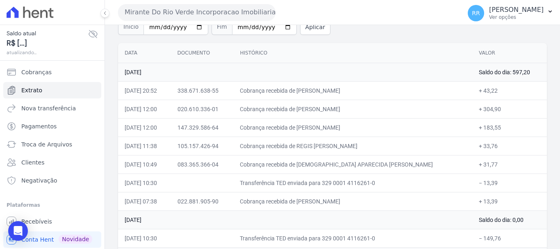
scroll to position [82, 0]
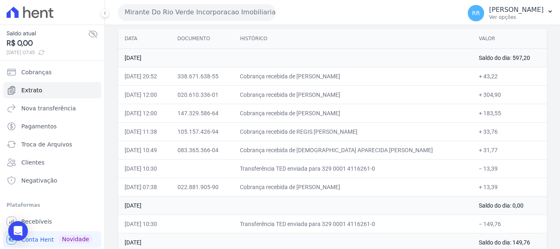
click at [338, 100] on td "Cobrança recebida de [PERSON_NAME]" at bounding box center [352, 94] width 239 height 18
click at [189, 17] on button "Mirante Do Rio Verde Incorporacao Imobiliaria SPE LTDA" at bounding box center [196, 12] width 157 height 16
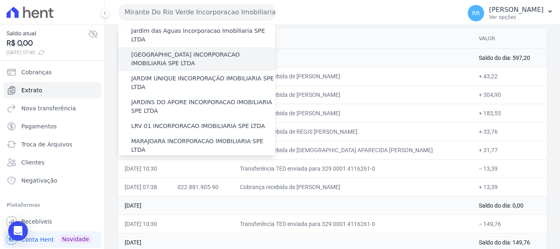
scroll to position [205, 0]
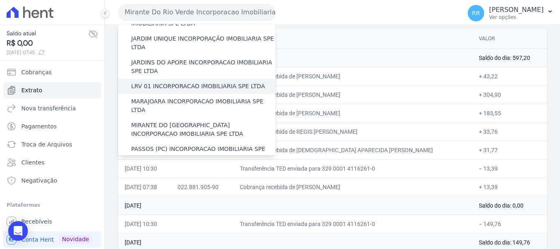
click at [170, 82] on label "LRV 01 INCORPORACAO IMOBILIARIA SPE LTDA" at bounding box center [198, 86] width 134 height 9
click at [0, 0] on input "LRV 01 INCORPORACAO IMOBILIARIA SPE LTDA" at bounding box center [0, 0] width 0 height 0
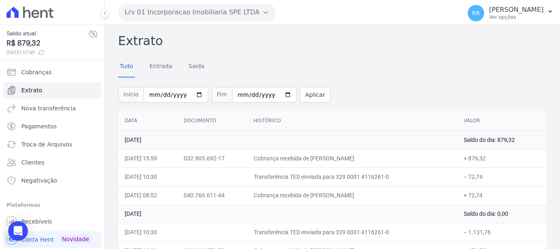
click at [308, 162] on td "Cobrança recebida de [PERSON_NAME]" at bounding box center [352, 158] width 210 height 18
click at [195, 16] on button "Lrv 01 Incorporacao Imobiliaria SPE LTDA" at bounding box center [196, 12] width 157 height 16
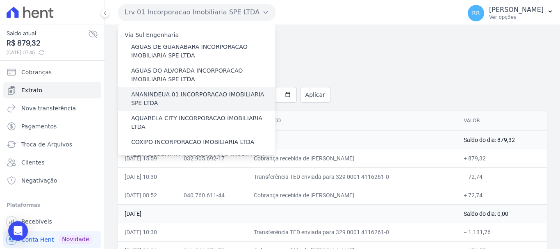
click at [146, 96] on label "ANANINDEUA 01 INCORPORACAO IMOBILIARIA SPE LTDA" at bounding box center [203, 98] width 144 height 17
click at [0, 0] on input "ANANINDEUA 01 INCORPORACAO IMOBILIARIA SPE LTDA" at bounding box center [0, 0] width 0 height 0
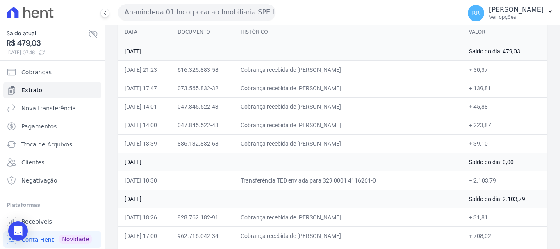
scroll to position [82, 0]
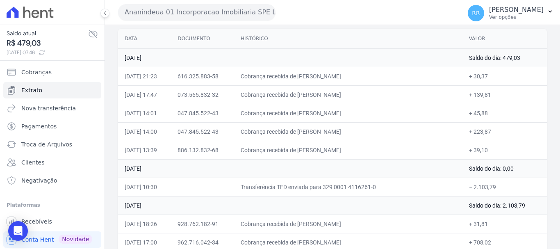
click at [206, 18] on button "Ananindeua 01 Incorporacao Imobiliaria SPE LTDA" at bounding box center [196, 12] width 157 height 16
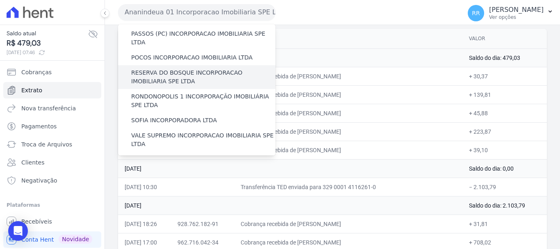
scroll to position [328, 0]
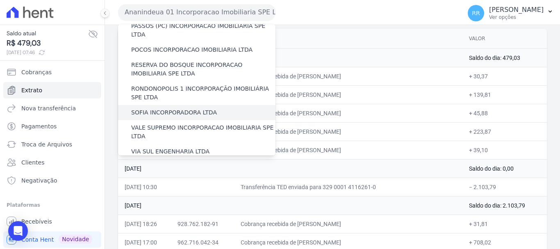
click at [153, 105] on div "SOFIA INCORPORADORA LTDA" at bounding box center [196, 112] width 157 height 15
click at [154, 108] on label "SOFIA INCORPORADORA LTDA" at bounding box center [174, 112] width 86 height 9
click at [0, 0] on input "SOFIA INCORPORADORA LTDA" at bounding box center [0, 0] width 0 height 0
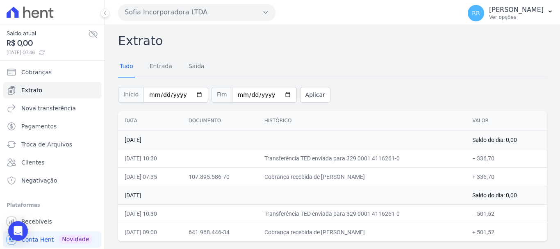
click at [141, 16] on button "Sofia Incorporadora LTDA" at bounding box center [196, 12] width 157 height 16
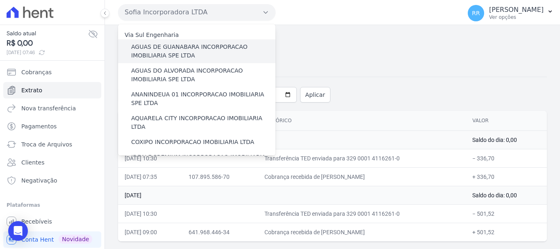
click at [163, 57] on label "AGUAS DE GUANABARA INCORPORACAO IMOBILIARIA SPE LTDA" at bounding box center [203, 51] width 144 height 17
click at [0, 0] on input "AGUAS DE GUANABARA INCORPORACAO IMOBILIARIA SPE LTDA" at bounding box center [0, 0] width 0 height 0
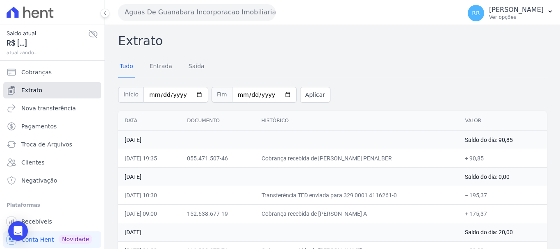
click at [38, 93] on span "Extrato" at bounding box center [31, 90] width 21 height 8
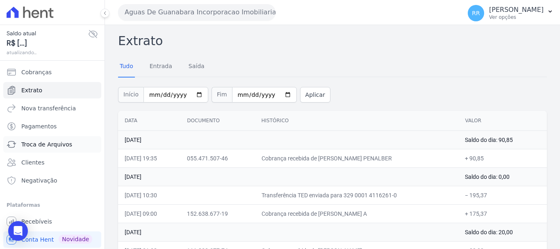
click at [45, 143] on span "Troca de Arquivos" at bounding box center [46, 144] width 51 height 8
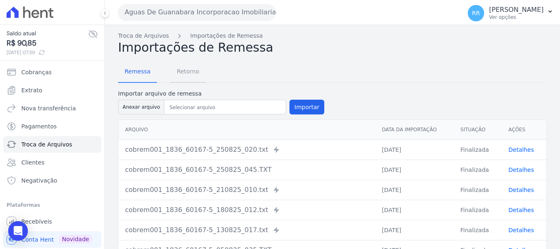
click at [187, 73] on span "Retorno" at bounding box center [188, 71] width 32 height 16
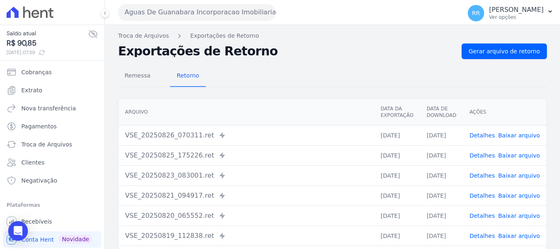
click at [487, 140] on td "Detalhes Baixar arquivo" at bounding box center [504, 135] width 84 height 20
click at [487, 136] on link "Detalhes" at bounding box center [481, 135] width 25 height 7
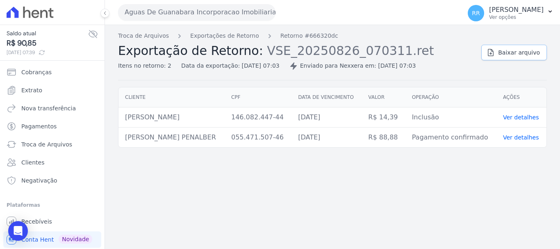
drag, startPoint x: 502, startPoint y: 52, endPoint x: 514, endPoint y: 57, distance: 13.0
click at [502, 52] on link "Baixar arquivo" at bounding box center [514, 53] width 66 height 16
click at [30, 73] on span "Cobranças" at bounding box center [36, 72] width 30 height 8
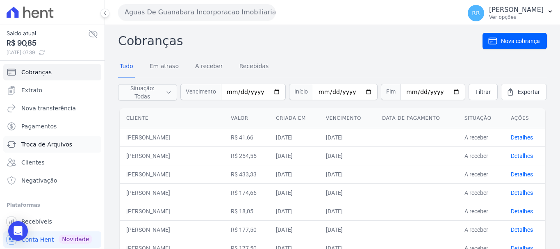
click at [39, 144] on span "Troca de Arquivos" at bounding box center [46, 144] width 51 height 8
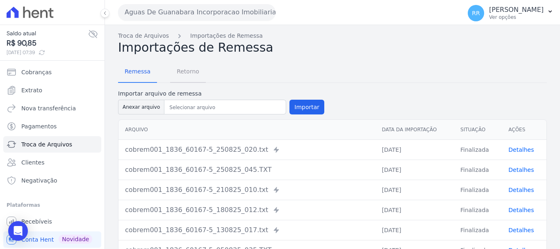
click at [182, 75] on span "Retorno" at bounding box center [188, 71] width 32 height 16
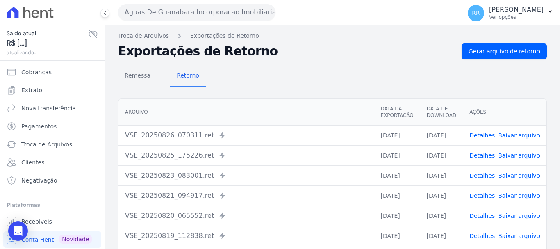
click at [484, 156] on link "Detalhes" at bounding box center [481, 155] width 25 height 7
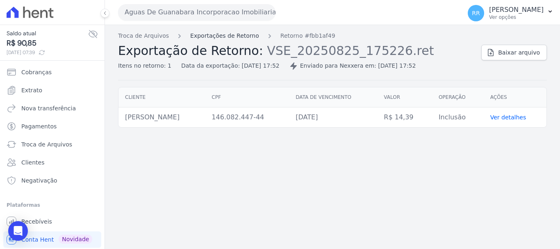
click at [242, 38] on link "Exportações de Retorno" at bounding box center [224, 36] width 69 height 9
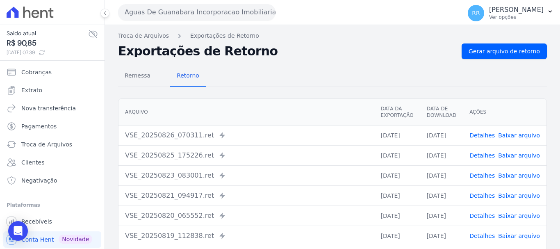
click at [491, 176] on link "Detalhes" at bounding box center [481, 175] width 25 height 7
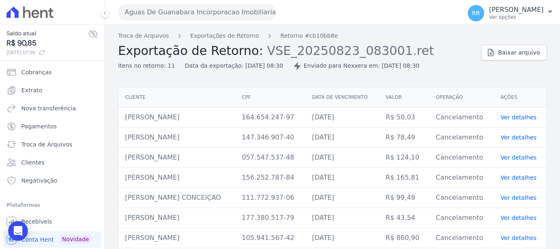
click at [249, 36] on ol "Troca de Arquivos Exportações de Retorno Retorno #cb10bb8e" at bounding box center [228, 36] width 220 height 9
click at [235, 36] on link "Exportações de Retorno" at bounding box center [224, 36] width 69 height 9
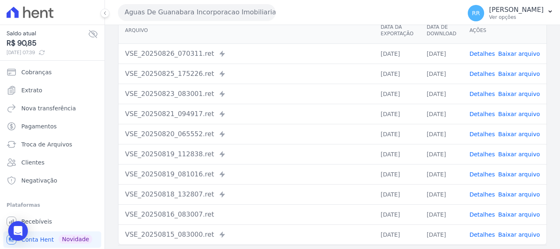
scroll to position [82, 0]
click at [484, 114] on link "Detalhes" at bounding box center [481, 113] width 25 height 7
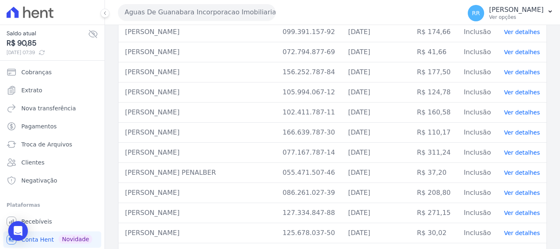
scroll to position [588, 0]
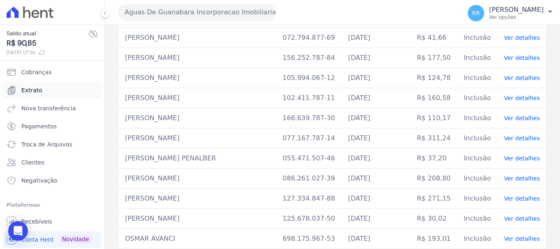
click at [18, 89] on link "Extrato" at bounding box center [52, 90] width 98 height 16
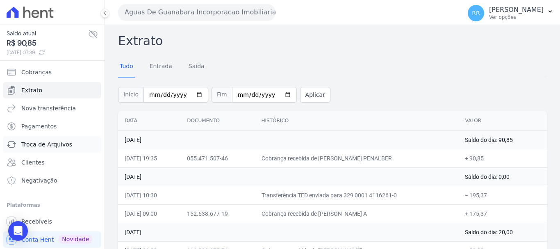
click at [25, 145] on span "Troca de Arquivos" at bounding box center [46, 144] width 51 height 8
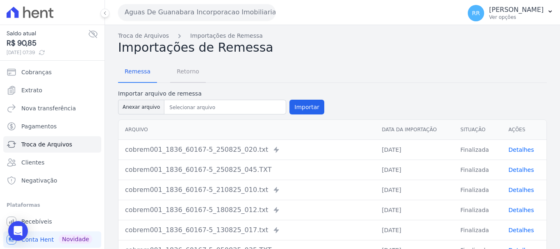
click at [186, 71] on span "Retorno" at bounding box center [188, 71] width 32 height 16
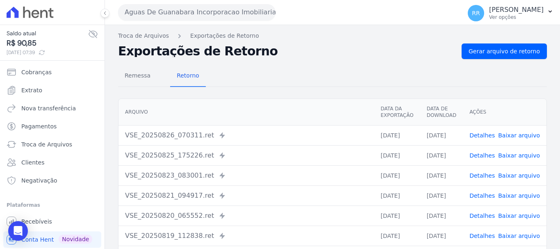
click at [490, 195] on link "Detalhes" at bounding box center [481, 195] width 25 height 7
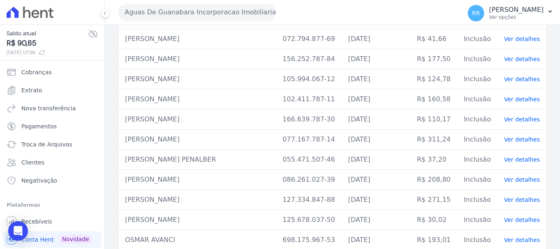
scroll to position [588, 0]
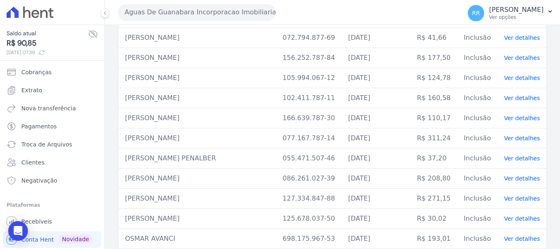
click at [511, 155] on link "Ver detalhes" at bounding box center [521, 158] width 36 height 7
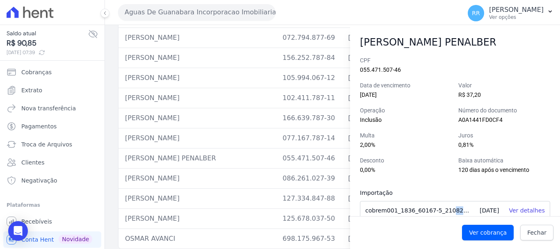
scroll to position [11, 0]
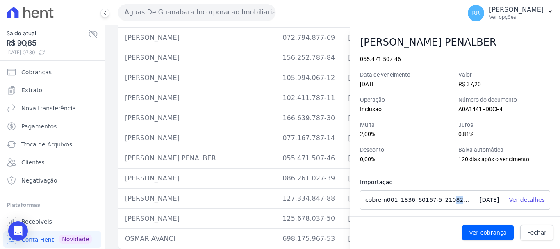
drag, startPoint x: 442, startPoint y: 213, endPoint x: 324, endPoint y: 215, distance: 118.4
click at [324, 215] on div "Troca de Arquivos Exportações de Retorno Retorno #1a062505 Exportação de Retorn…" at bounding box center [332, 137] width 455 height 224
click at [447, 227] on div "Ver cobrança [GEOGRAPHIC_DATA]" at bounding box center [455, 232] width 210 height 29
click at [541, 229] on span "Fechar" at bounding box center [536, 232] width 19 height 8
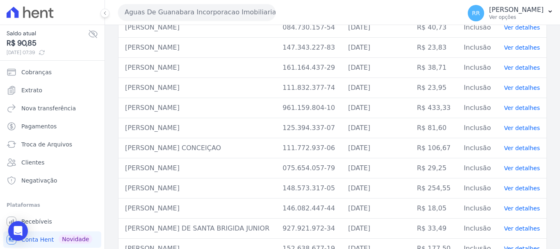
scroll to position [0, 0]
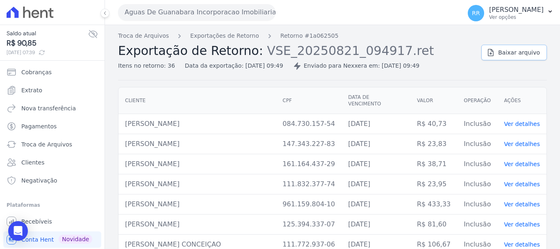
click at [505, 52] on span "Baixar arquivo" at bounding box center [519, 52] width 42 height 8
click at [159, 14] on button "Aguas De Guanabara Incorporacao Imobiliaria SPE LTDA" at bounding box center [196, 12] width 157 height 16
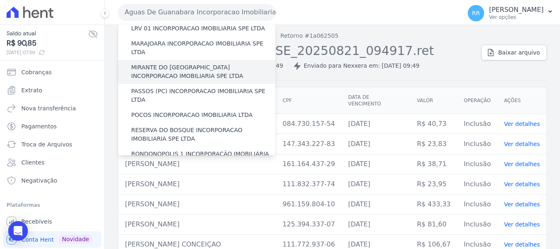
scroll to position [328, 0]
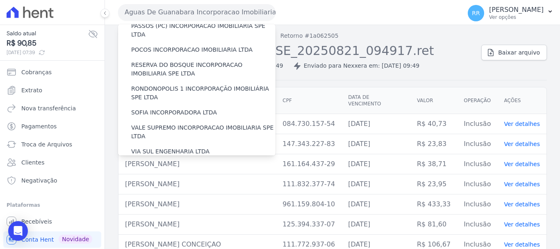
click at [197, 186] on label "[GEOGRAPHIC_DATA] INCORPORACAO IMOBILIARIA SPE LTDA" at bounding box center [203, 194] width 144 height 17
click at [0, 0] on input "[GEOGRAPHIC_DATA] INCORPORACAO IMOBILIARIA SPE LTDA" at bounding box center [0, 0] width 0 height 0
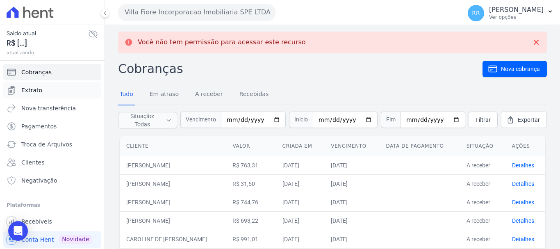
click at [22, 89] on span "Extrato" at bounding box center [31, 90] width 21 height 8
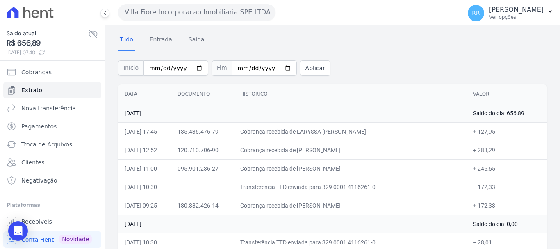
scroll to position [41, 0]
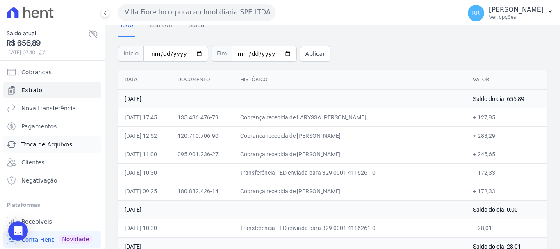
click at [42, 144] on span "Troca de Arquivos" at bounding box center [46, 144] width 51 height 8
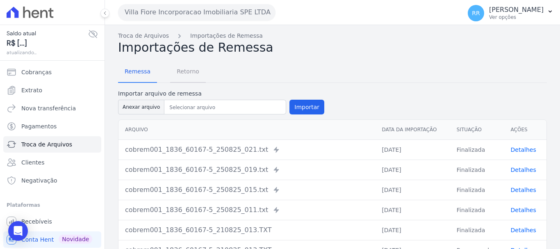
drag, startPoint x: 178, startPoint y: 69, endPoint x: 290, endPoint y: 60, distance: 111.8
click at [178, 69] on span "Retorno" at bounding box center [188, 71] width 32 height 16
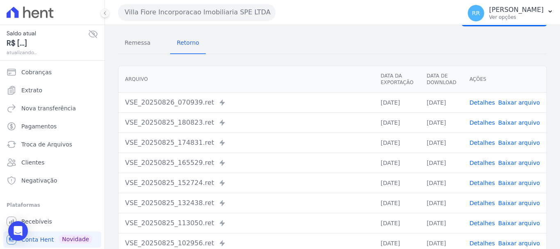
scroll to position [82, 0]
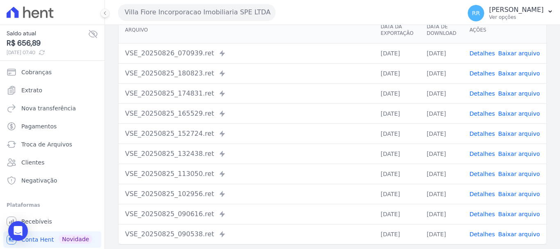
click at [486, 52] on link "Detalhes" at bounding box center [481, 53] width 25 height 7
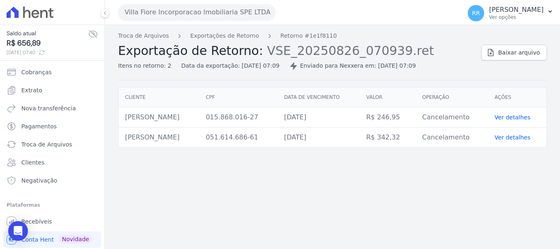
click at [230, 42] on div "Troca de Arquivos Exportações de Retorno Retorno #1e1f8110 Exportação de Retorn…" at bounding box center [296, 51] width 356 height 39
click at [231, 37] on link "Exportações de Retorno" at bounding box center [224, 36] width 69 height 9
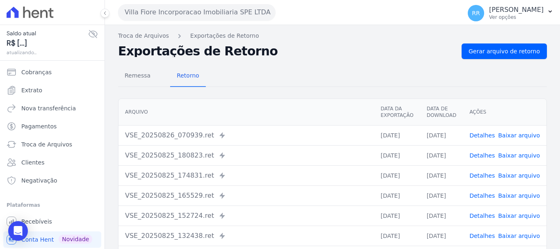
click at [483, 154] on link "Detalhes" at bounding box center [481, 155] width 25 height 7
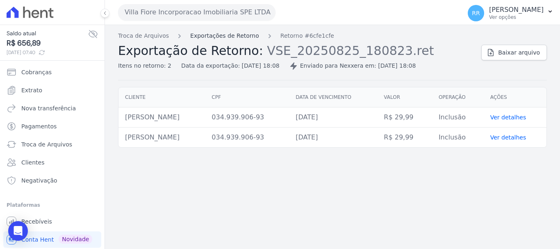
click at [223, 37] on link "Exportações de Retorno" at bounding box center [224, 36] width 69 height 9
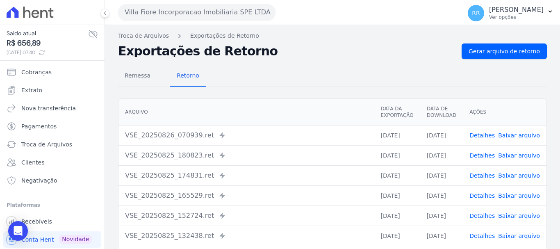
click at [484, 172] on link "Detalhes" at bounding box center [481, 175] width 25 height 7
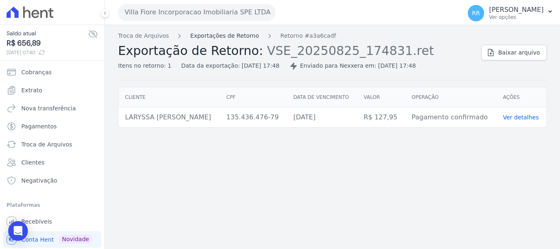
click at [237, 36] on link "Exportações de Retorno" at bounding box center [224, 36] width 69 height 9
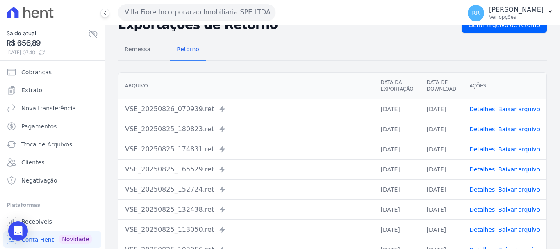
scroll to position [41, 0]
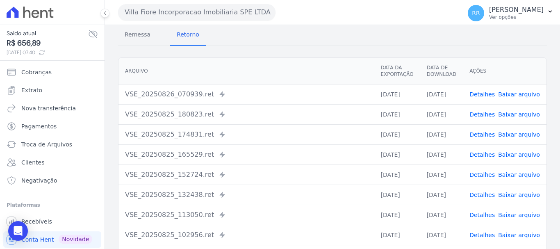
click at [479, 172] on link "Detalhes" at bounding box center [481, 174] width 25 height 7
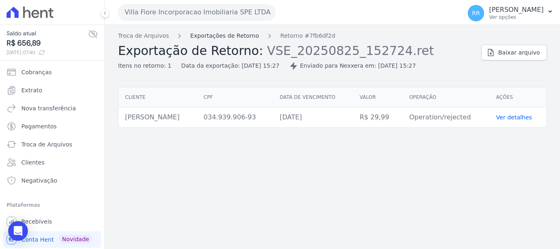
click at [196, 37] on link "Exportações de Retorno" at bounding box center [224, 36] width 69 height 9
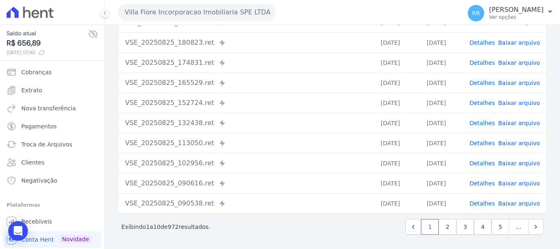
scroll to position [113, 0]
click at [489, 140] on link "Detalhes" at bounding box center [481, 142] width 25 height 7
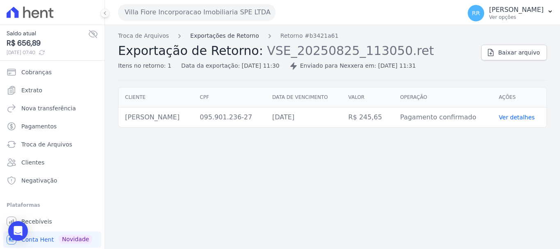
click at [222, 38] on link "Exportações de Retorno" at bounding box center [224, 36] width 69 height 9
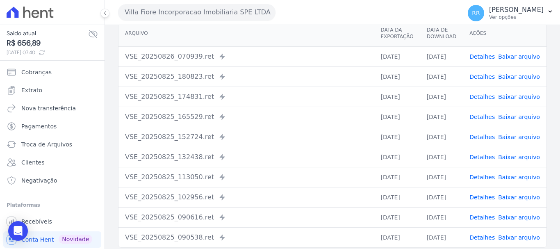
scroll to position [82, 0]
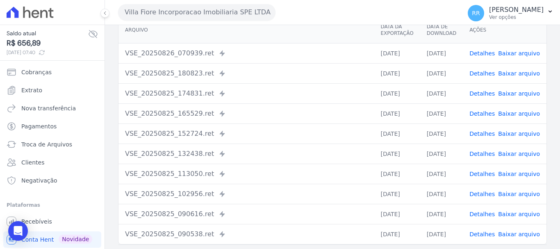
click at [480, 175] on link "Detalhes" at bounding box center [481, 173] width 25 height 7
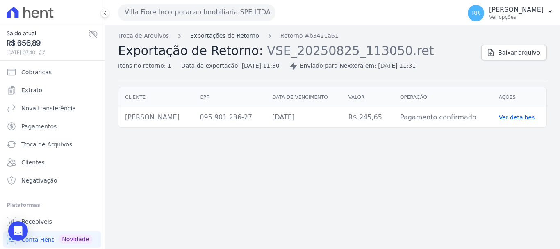
click at [211, 37] on link "Exportações de Retorno" at bounding box center [224, 36] width 69 height 9
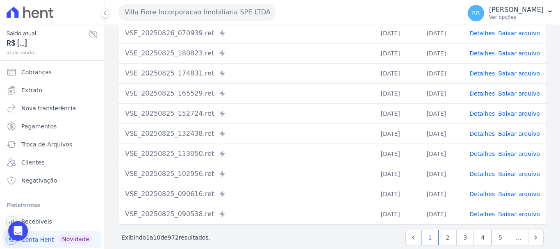
scroll to position [113, 0]
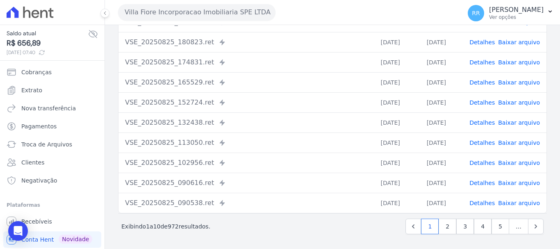
click at [487, 201] on link "Detalhes" at bounding box center [481, 202] width 25 height 7
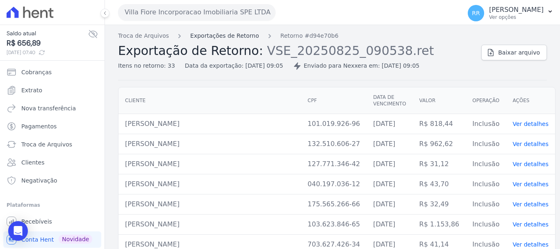
click at [241, 36] on link "Exportações de Retorno" at bounding box center [224, 36] width 69 height 9
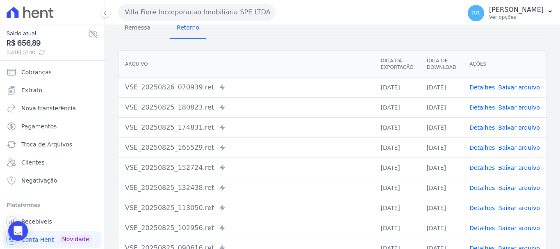
scroll to position [113, 0]
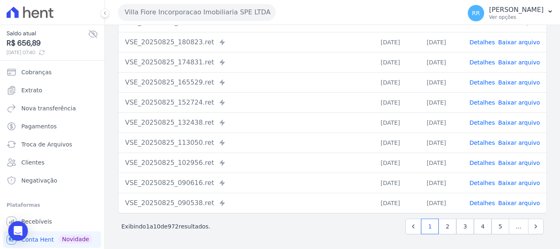
click at [479, 183] on link "Detalhes" at bounding box center [481, 182] width 25 height 7
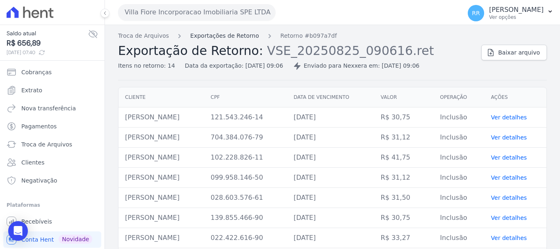
click at [232, 39] on link "Exportações de Retorno" at bounding box center [224, 36] width 69 height 9
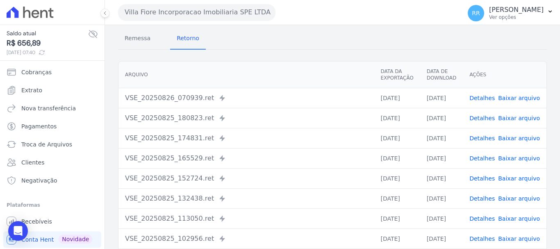
scroll to position [113, 0]
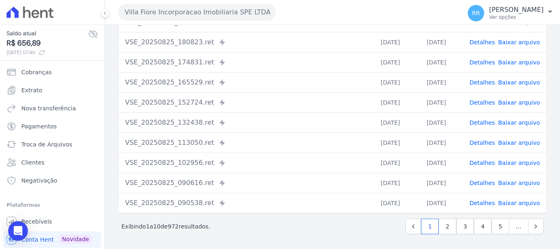
click at [481, 206] on link "Detalhes" at bounding box center [481, 202] width 25 height 7
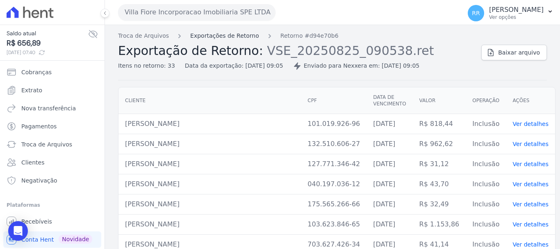
click at [238, 34] on link "Exportações de Retorno" at bounding box center [224, 36] width 69 height 9
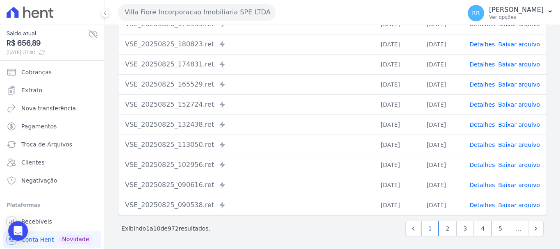
scroll to position [113, 0]
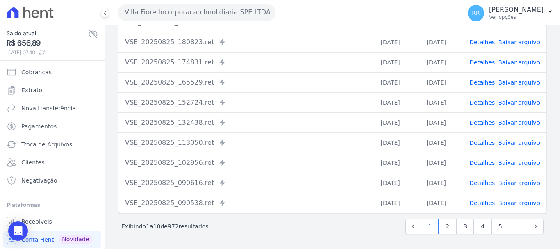
click at [485, 161] on link "Detalhes" at bounding box center [481, 162] width 25 height 7
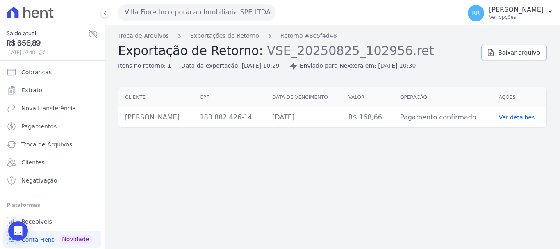
click at [519, 51] on span "Baixar arquivo" at bounding box center [519, 52] width 42 height 8
click at [175, 14] on button "Villa Fiore Incorporacao Imobiliaria SPE LTDA" at bounding box center [196, 12] width 157 height 16
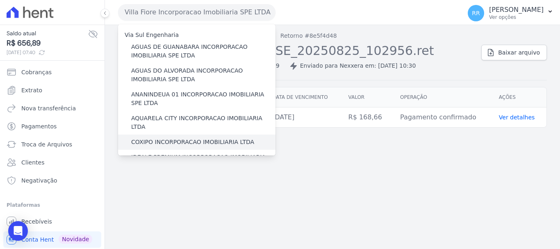
scroll to position [123, 0]
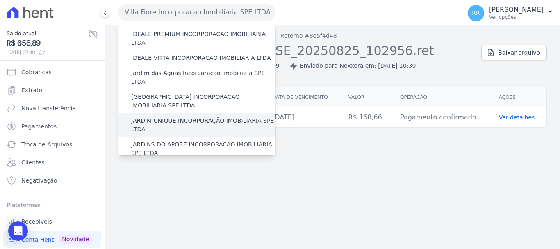
drag, startPoint x: 171, startPoint y: 88, endPoint x: 172, endPoint y: 94, distance: 5.8
click at [172, 113] on div "JARDIM UNIQUE INCORPORAÇÃO IMOBILIARIA SPE LTDA" at bounding box center [196, 125] width 157 height 24
click at [172, 116] on label "JARDIM UNIQUE INCORPORAÇÃO IMOBILIARIA SPE LTDA" at bounding box center [203, 124] width 144 height 17
click at [0, 0] on input "JARDIM UNIQUE INCORPORAÇÃO IMOBILIARIA SPE LTDA" at bounding box center [0, 0] width 0 height 0
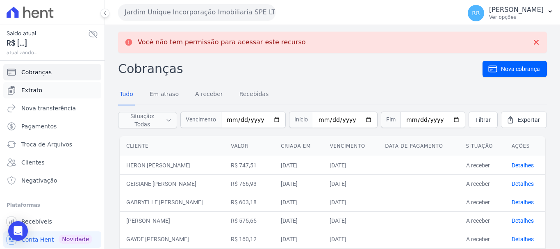
click at [34, 91] on span "Extrato" at bounding box center [31, 90] width 21 height 8
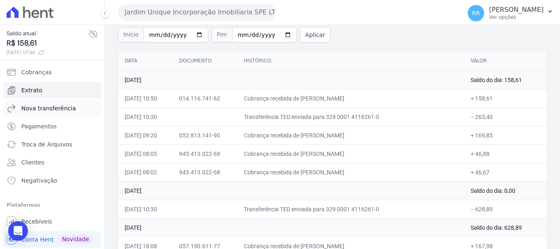
scroll to position [41, 0]
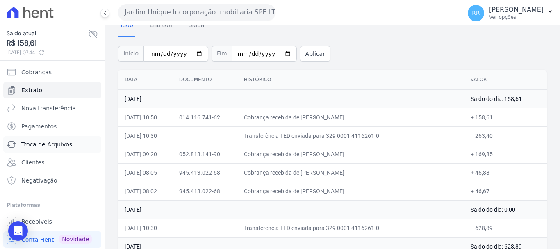
click at [37, 138] on link "Troca de Arquivos" at bounding box center [52, 144] width 98 height 16
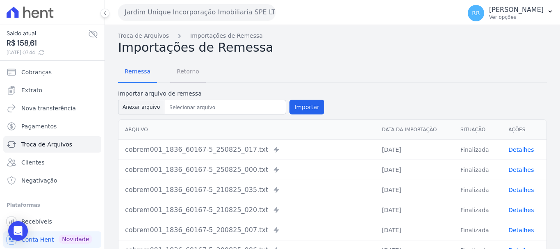
click at [190, 76] on span "Retorno" at bounding box center [188, 71] width 32 height 16
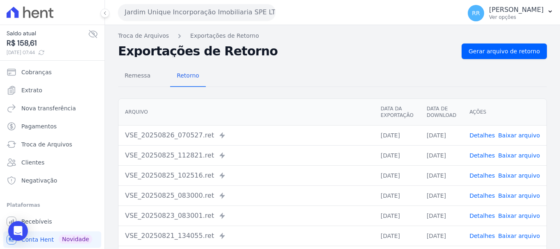
drag, startPoint x: 475, startPoint y: 136, endPoint x: 472, endPoint y: 138, distance: 4.7
click at [476, 136] on link "Detalhes" at bounding box center [481, 135] width 25 height 7
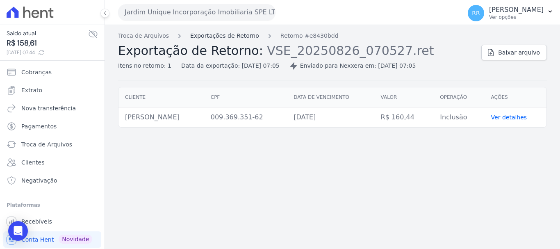
click at [245, 37] on link "Exportações de Retorno" at bounding box center [224, 36] width 69 height 9
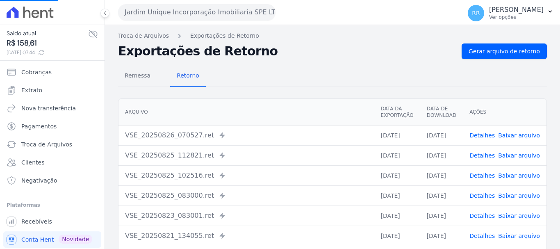
click at [476, 153] on link "Detalhes" at bounding box center [481, 155] width 25 height 7
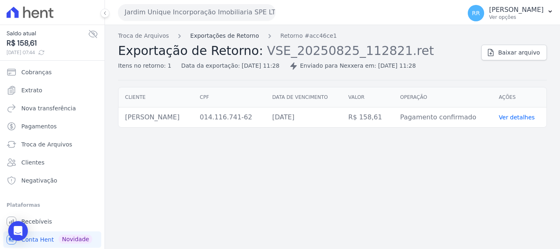
click at [240, 38] on link "Exportações de Retorno" at bounding box center [224, 36] width 69 height 9
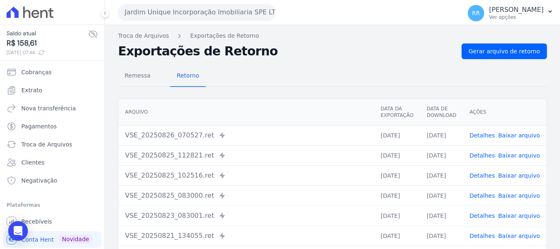
click at [483, 173] on link "Detalhes" at bounding box center [481, 175] width 25 height 7
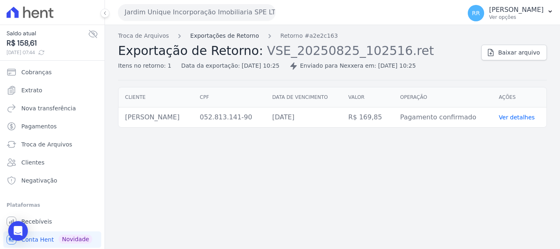
click at [240, 36] on link "Exportações de Retorno" at bounding box center [224, 36] width 69 height 9
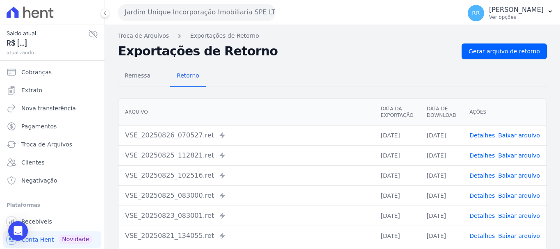
click at [485, 196] on link "Detalhes" at bounding box center [481, 195] width 25 height 7
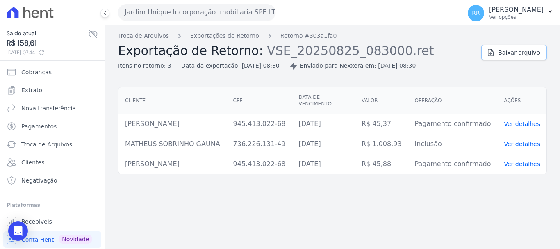
click at [499, 52] on link "Baixar arquivo" at bounding box center [514, 53] width 66 height 16
click at [194, 10] on button "Jardim Unique Incorporação Imobiliaria SPE LTDA" at bounding box center [196, 12] width 157 height 16
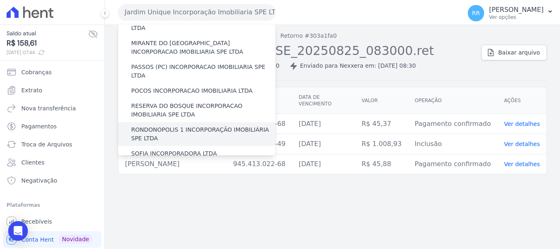
scroll to position [246, 0]
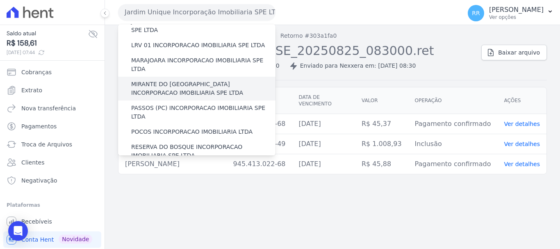
click at [159, 80] on label "MIRANTE DO [GEOGRAPHIC_DATA] INCORPORACAO IMOBILIARIA SPE LTDA" at bounding box center [203, 88] width 144 height 17
click at [0, 0] on input "MIRANTE DO [GEOGRAPHIC_DATA] INCORPORACAO IMOBILIARIA SPE LTDA" at bounding box center [0, 0] width 0 height 0
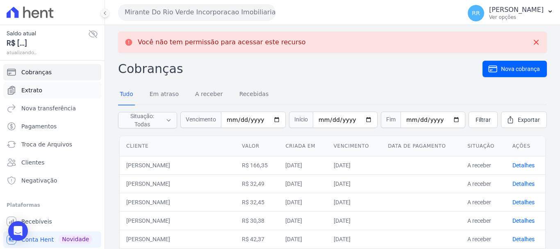
click at [30, 91] on span "Extrato" at bounding box center [31, 90] width 21 height 8
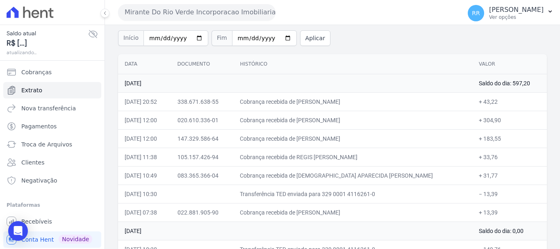
scroll to position [82, 0]
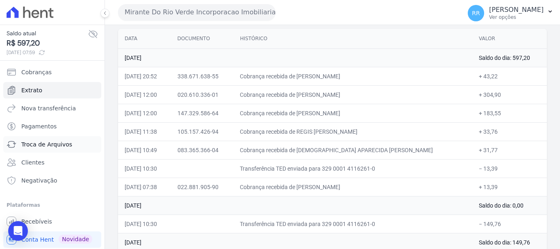
click at [44, 143] on span "Troca de Arquivos" at bounding box center [46, 144] width 51 height 8
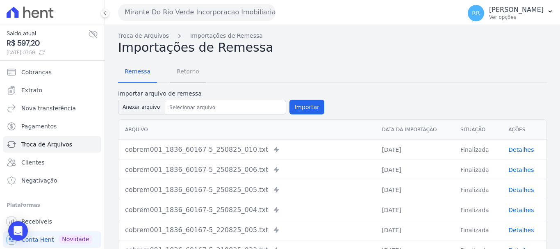
drag, startPoint x: 184, startPoint y: 70, endPoint x: 218, endPoint y: 73, distance: 34.2
click at [185, 70] on span "Retorno" at bounding box center [188, 71] width 32 height 16
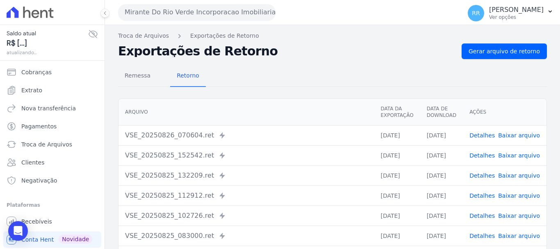
scroll to position [41, 0]
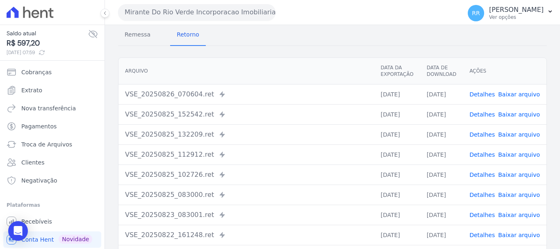
click at [480, 176] on link "Detalhes" at bounding box center [481, 174] width 25 height 7
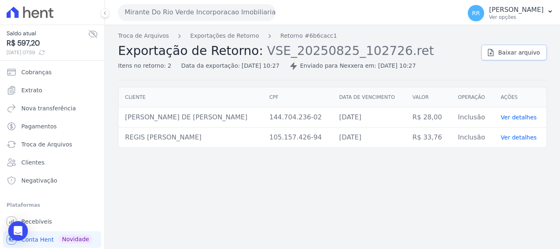
click at [514, 59] on link "Baixar arquivo" at bounding box center [514, 53] width 66 height 16
click at [231, 38] on link "Exportações de Retorno" at bounding box center [224, 36] width 69 height 9
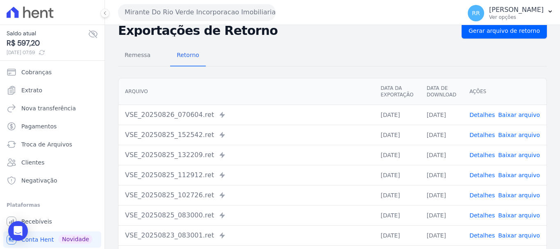
scroll to position [41, 0]
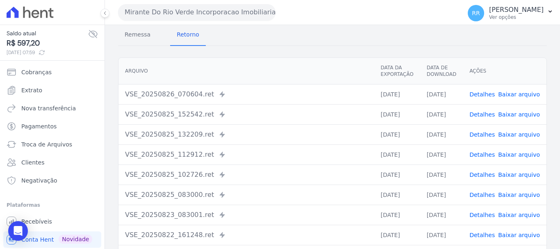
click at [485, 214] on link "Detalhes" at bounding box center [481, 214] width 25 height 7
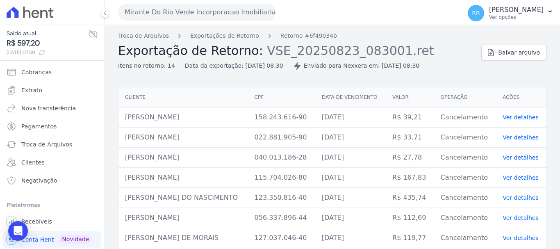
click at [240, 43] on div "Troca de Arquivos Exportações de Retorno Retorno #6f49034b Exportação de Retorn…" at bounding box center [296, 51] width 356 height 39
click at [243, 37] on link "Exportações de Retorno" at bounding box center [224, 36] width 69 height 9
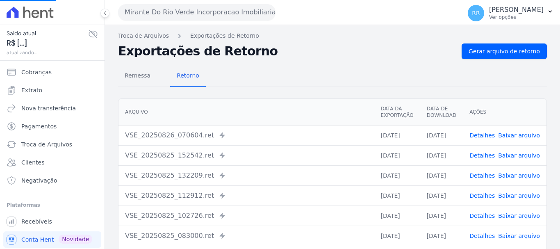
click at [490, 156] on link "Detalhes" at bounding box center [481, 155] width 25 height 7
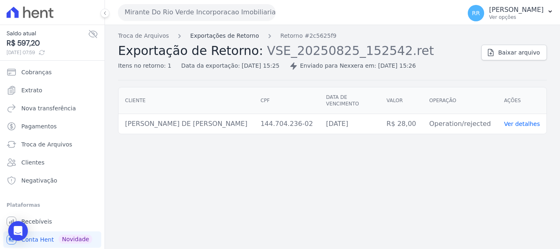
click at [245, 38] on link "Exportações de Retorno" at bounding box center [224, 36] width 69 height 9
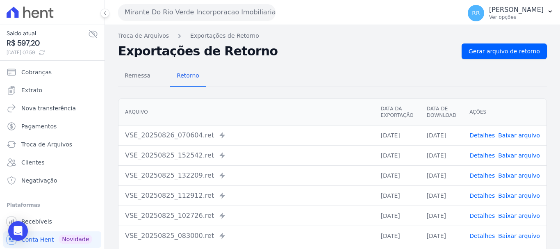
click at [482, 178] on link "Detalhes" at bounding box center [481, 175] width 25 height 7
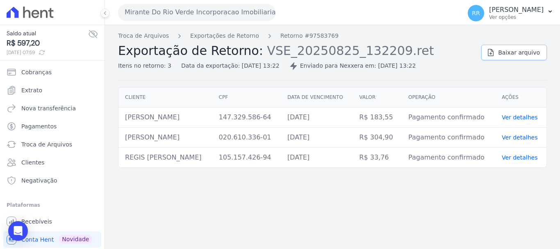
click at [532, 57] on link "Baixar arquivo" at bounding box center [514, 53] width 66 height 16
drag, startPoint x: 245, startPoint y: 12, endPoint x: 257, endPoint y: 37, distance: 27.5
click at [245, 12] on button "Mirante Do Rio Verde Incorporacao Imobiliaria SPE LTDA" at bounding box center [196, 12] width 157 height 16
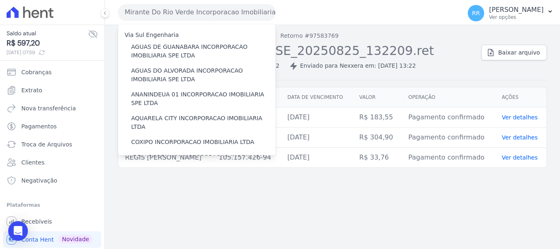
drag, startPoint x: 285, startPoint y: 244, endPoint x: 290, endPoint y: 230, distance: 14.8
click at [285, 244] on div "Troca de Arquivos Exportações de Retorno Retorno #97583769 Exportação de Retorn…" at bounding box center [332, 137] width 455 height 224
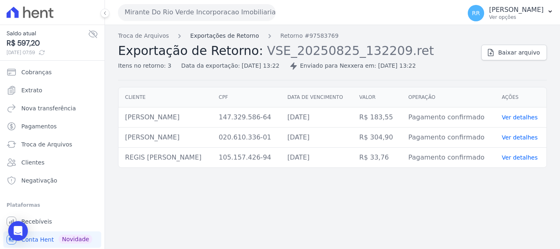
click at [234, 36] on link "Exportações de Retorno" at bounding box center [224, 36] width 69 height 9
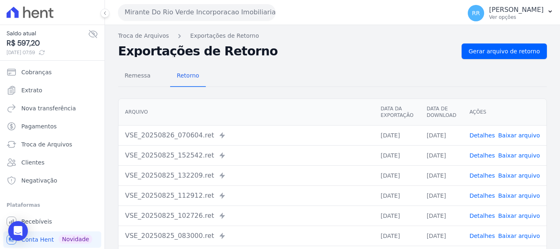
click at [486, 175] on link "Detalhes" at bounding box center [481, 175] width 25 height 7
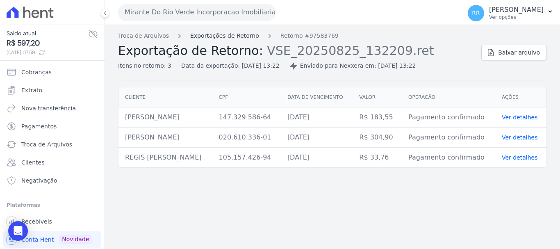
click at [207, 37] on link "Exportações de Retorno" at bounding box center [224, 36] width 69 height 9
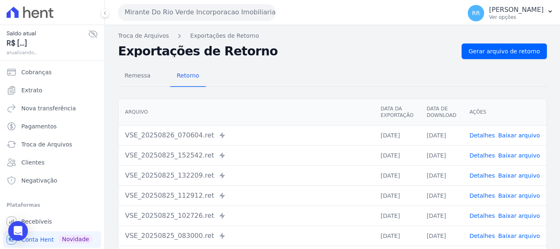
click at [483, 198] on link "Detalhes" at bounding box center [481, 195] width 25 height 7
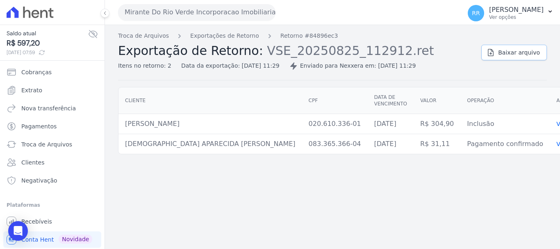
click at [531, 57] on link "Baixar arquivo" at bounding box center [514, 53] width 66 height 16
click at [224, 12] on button "Mirante Do Rio Verde Incorporacao Imobiliaria SPE LTDA" at bounding box center [196, 12] width 157 height 16
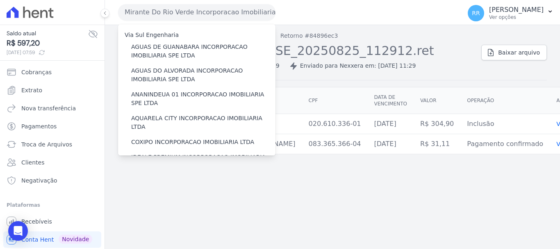
drag, startPoint x: 395, startPoint y: 181, endPoint x: 357, endPoint y: 179, distance: 38.6
click at [395, 181] on div "Troca de Arquivos Exportações de Retorno Retorno #84896ec3 Exportação de Retorn…" at bounding box center [332, 137] width 455 height 224
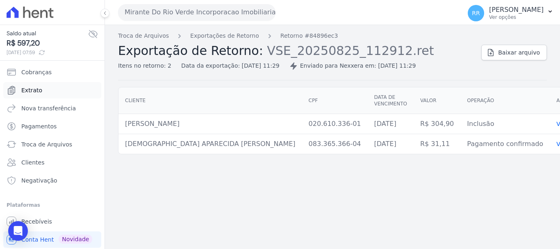
click at [23, 92] on span "Extrato" at bounding box center [31, 90] width 21 height 8
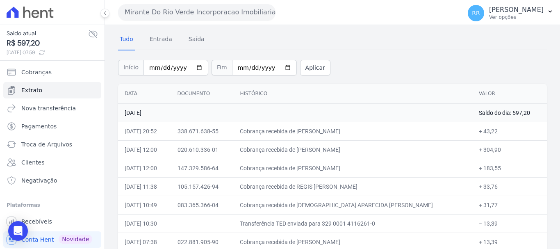
scroll to position [41, 0]
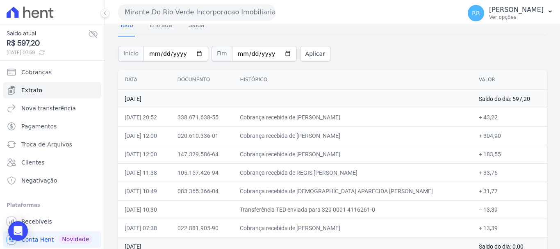
click at [151, 20] on div "Mirante Do Rio Verde Incorporacao Imobiliaria SPE LTDA Via Sul Engenharia AGUAS…" at bounding box center [288, 12] width 340 height 25
click at [166, 10] on button "Mirante Do Rio Verde Incorporacao Imobiliaria SPE LTDA" at bounding box center [196, 12] width 157 height 16
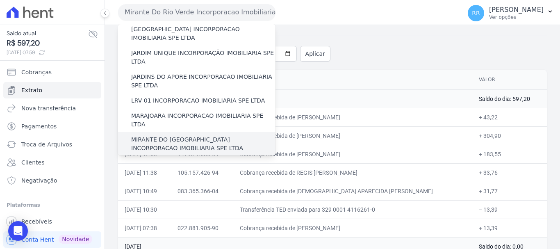
scroll to position [205, 0]
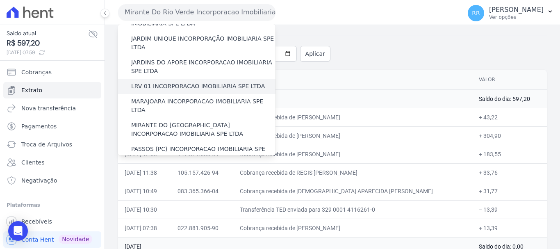
click at [157, 82] on label "LRV 01 INCORPORACAO IMOBILIARIA SPE LTDA" at bounding box center [198, 86] width 134 height 9
click at [0, 0] on input "LRV 01 INCORPORACAO IMOBILIARIA SPE LTDA" at bounding box center [0, 0] width 0 height 0
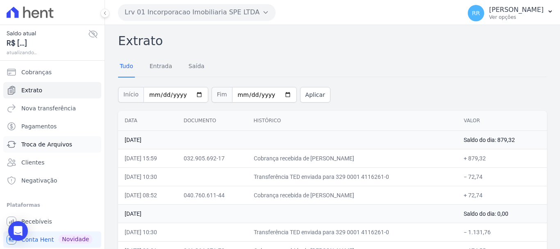
click at [40, 145] on span "Troca de Arquivos" at bounding box center [46, 144] width 51 height 8
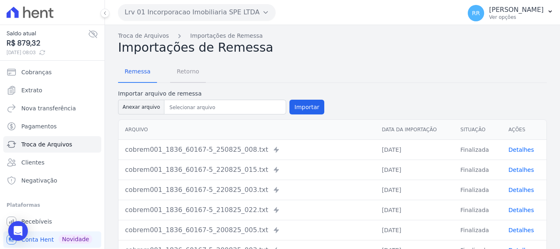
click at [176, 68] on span "Retorno" at bounding box center [188, 71] width 32 height 16
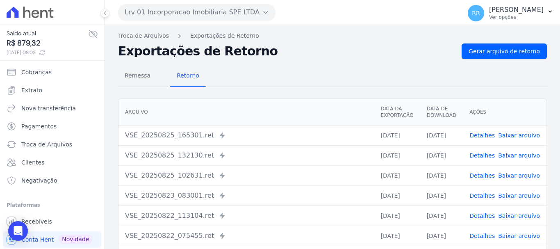
click at [481, 134] on link "Detalhes" at bounding box center [481, 135] width 25 height 7
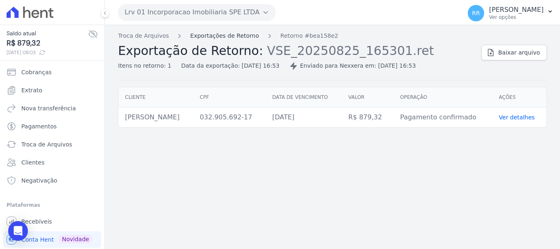
click at [233, 34] on link "Exportações de Retorno" at bounding box center [224, 36] width 69 height 9
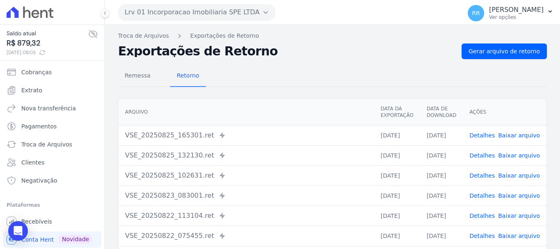
click at [479, 154] on link "Detalhes" at bounding box center [481, 155] width 25 height 7
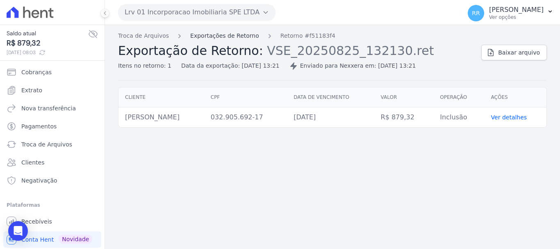
click at [218, 38] on link "Exportações de Retorno" at bounding box center [224, 36] width 69 height 9
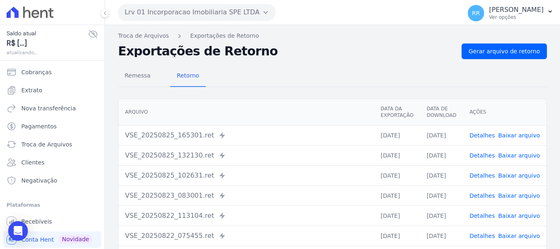
drag, startPoint x: 461, startPoint y: 172, endPoint x: 476, endPoint y: 175, distance: 15.8
click at [480, 175] on link "Detalhes" at bounding box center [481, 175] width 25 height 7
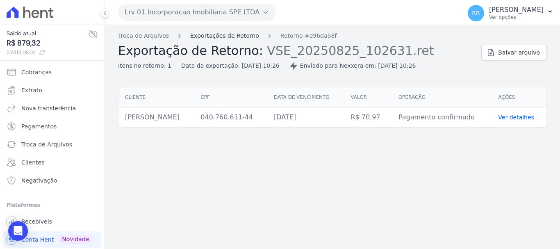
click at [229, 33] on link "Exportações de Retorno" at bounding box center [224, 36] width 69 height 9
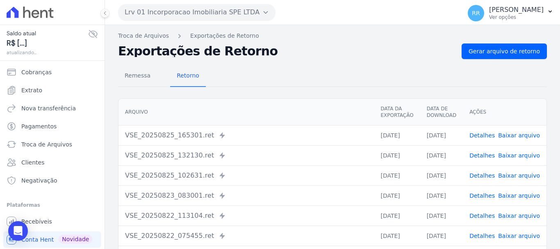
click at [484, 194] on link "Detalhes" at bounding box center [481, 195] width 25 height 7
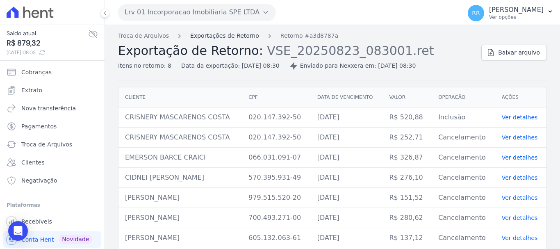
click at [223, 37] on link "Exportações de Retorno" at bounding box center [224, 36] width 69 height 9
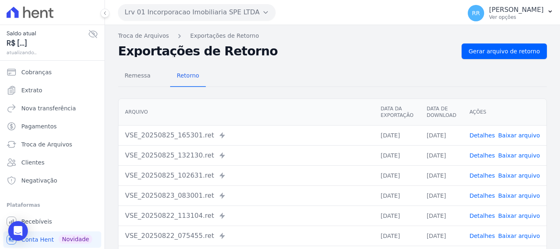
scroll to position [41, 0]
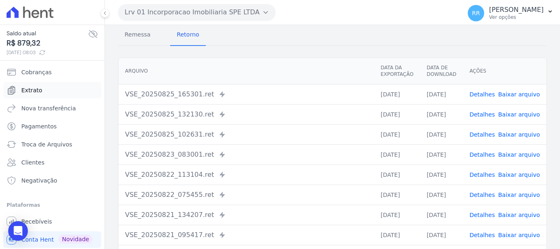
click at [31, 89] on span "Extrato" at bounding box center [31, 90] width 21 height 8
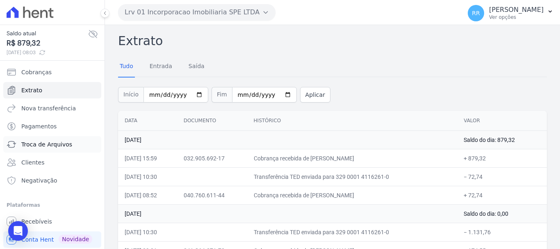
click at [36, 145] on span "Troca de Arquivos" at bounding box center [46, 144] width 51 height 8
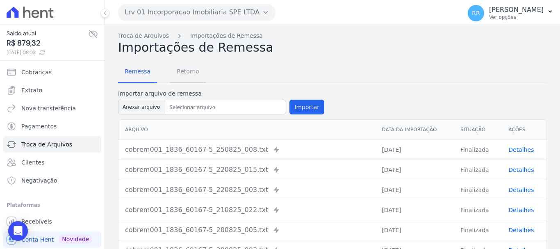
click at [193, 75] on span "Retorno" at bounding box center [188, 71] width 32 height 16
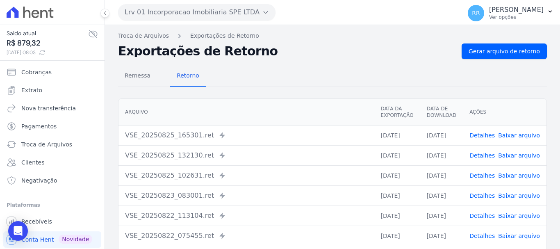
click at [474, 152] on link "Detalhes" at bounding box center [481, 155] width 25 height 7
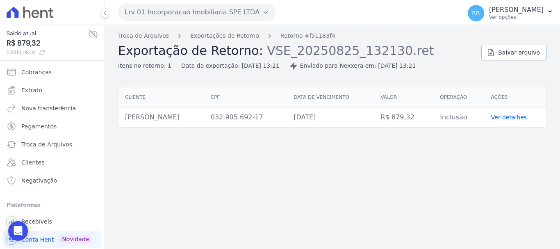
click at [494, 51] on icon at bounding box center [490, 52] width 8 height 8
click at [206, 33] on link "Exportações de Retorno" at bounding box center [224, 36] width 69 height 9
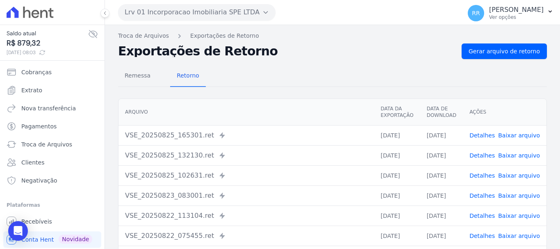
drag, startPoint x: 303, startPoint y: 150, endPoint x: 381, endPoint y: 120, distance: 83.6
click at [303, 150] on td "VSE_20250825_132130.ret Enviado para Nexxera em: [DATE] 13:21" at bounding box center [245, 155] width 255 height 20
click at [482, 130] on td "Detalhes Baixar arquivo" at bounding box center [504, 135] width 84 height 20
click at [472, 134] on td "Detalhes Baixar arquivo" at bounding box center [504, 135] width 84 height 20
click at [489, 137] on link "Detalhes" at bounding box center [481, 135] width 25 height 7
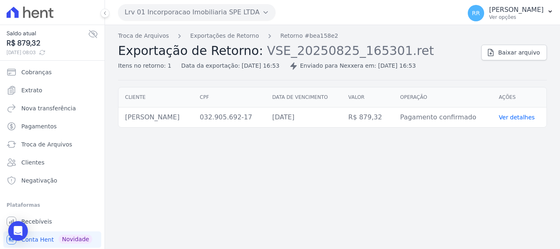
drag, startPoint x: 527, startPoint y: 44, endPoint x: 518, endPoint y: 44, distance: 9.0
click at [526, 44] on div "Baixar arquivo" at bounding box center [514, 50] width 66 height 19
click at [507, 50] on span "Baixar arquivo" at bounding box center [519, 52] width 42 height 8
click at [238, 41] on div "Troca de Arquivos Exportações de Retorno Retorno #bea158e2 Exportação de Retorn…" at bounding box center [296, 51] width 356 height 39
click at [238, 36] on link "Exportações de Retorno" at bounding box center [224, 36] width 69 height 9
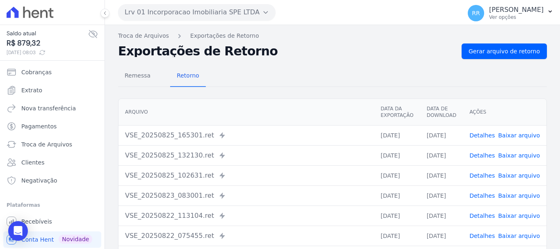
click at [485, 177] on link "Detalhes" at bounding box center [481, 175] width 25 height 7
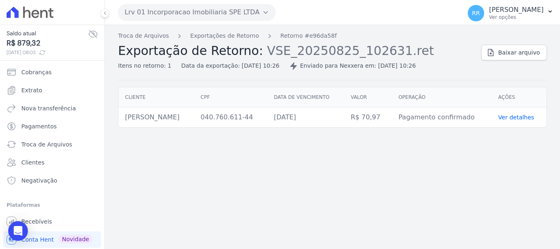
click at [515, 61] on div "Troca de Arquivos Exportações de Retorno Retorno #e96da58f Exportação de Retorn…" at bounding box center [332, 56] width 428 height 49
drag, startPoint x: 518, startPoint y: 48, endPoint x: 274, endPoint y: 79, distance: 245.7
click at [518, 48] on link "Baixar arquivo" at bounding box center [514, 53] width 66 height 16
click at [164, 11] on button "Lrv 01 Incorporacao Imobiliaria SPE LTDA" at bounding box center [196, 12] width 157 height 16
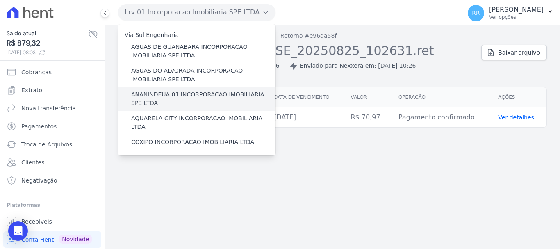
click at [193, 99] on label "ANANINDEUA 01 INCORPORACAO IMOBILIARIA SPE LTDA" at bounding box center [203, 98] width 144 height 17
click at [0, 0] on input "ANANINDEUA 01 INCORPORACAO IMOBILIARIA SPE LTDA" at bounding box center [0, 0] width 0 height 0
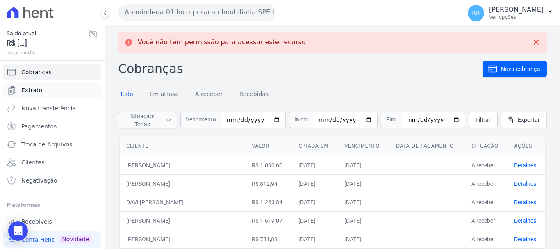
click at [30, 89] on span "Extrato" at bounding box center [31, 90] width 21 height 8
click at [21, 88] on span "Extrato" at bounding box center [31, 90] width 21 height 8
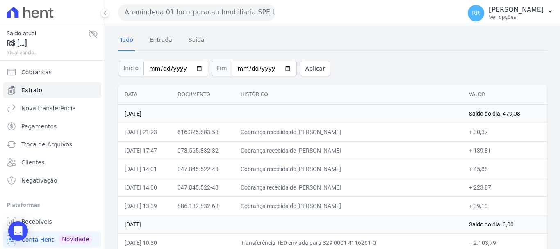
scroll to position [41, 0]
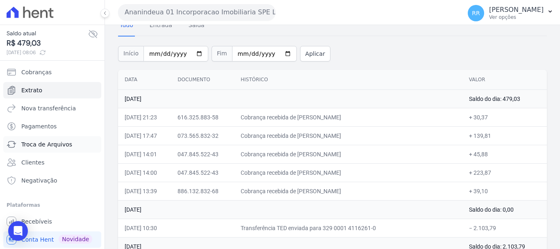
click at [44, 145] on span "Troca de Arquivos" at bounding box center [46, 144] width 51 height 8
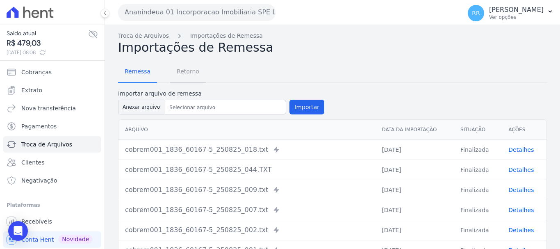
click at [187, 74] on span "Retorno" at bounding box center [188, 71] width 32 height 16
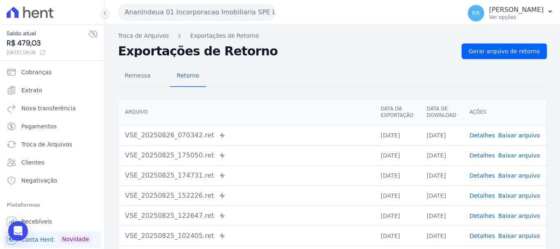
click at [486, 136] on link "Detalhes" at bounding box center [481, 135] width 25 height 7
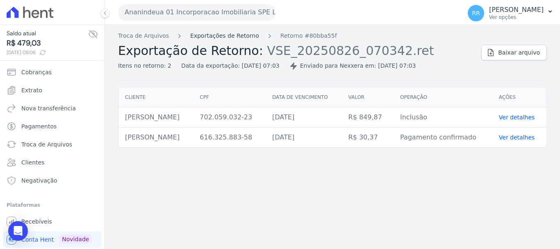
click at [235, 36] on link "Exportações de Retorno" at bounding box center [224, 36] width 69 height 9
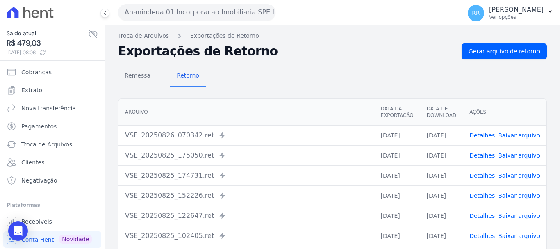
click at [482, 157] on link "Detalhes" at bounding box center [481, 155] width 25 height 7
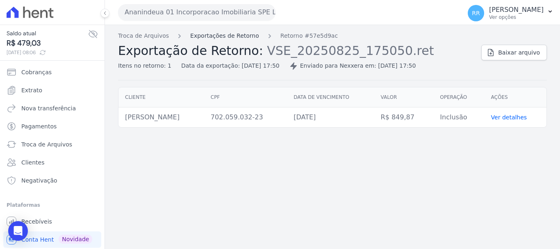
click at [222, 32] on link "Exportações de Retorno" at bounding box center [224, 36] width 69 height 9
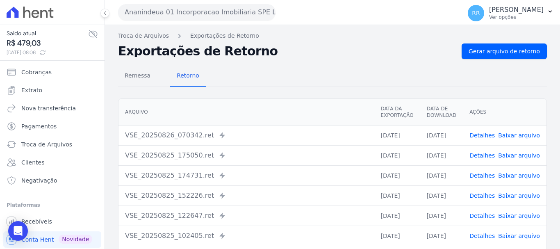
click at [481, 177] on link "Detalhes" at bounding box center [481, 175] width 25 height 7
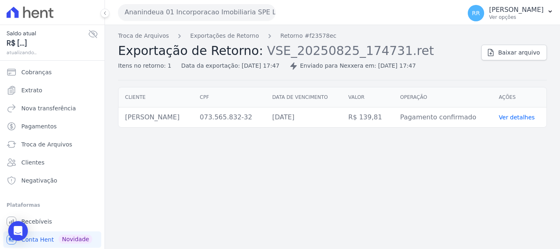
click at [486, 175] on div "Troca de Arquivos Exportações de Retorno Retorno #f23578ec Exportação de Retorn…" at bounding box center [332, 137] width 455 height 224
click at [218, 40] on div "Troca de Arquivos Exportações de Retorno Retorno #f23578ec Exportação de Retorn…" at bounding box center [296, 51] width 356 height 39
click at [217, 34] on link "Exportações de Retorno" at bounding box center [224, 36] width 69 height 9
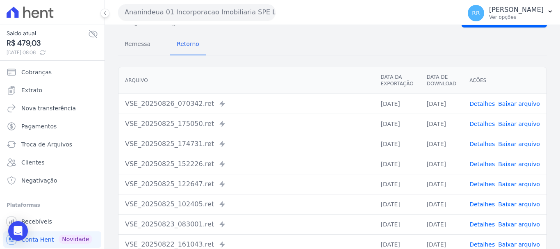
scroll to position [41, 0]
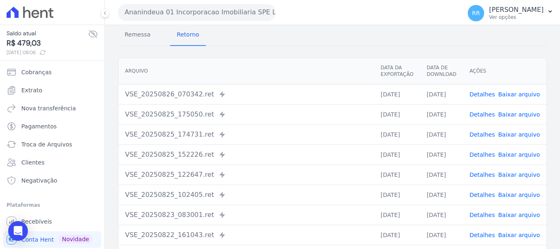
click at [481, 152] on link "Detalhes" at bounding box center [481, 154] width 25 height 7
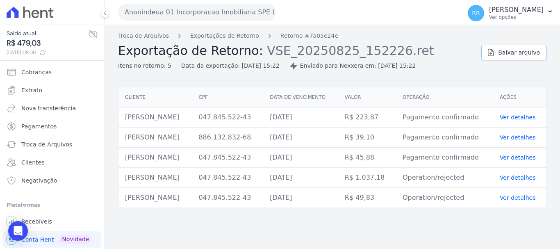
click at [527, 52] on span "Baixar arquivo" at bounding box center [519, 52] width 42 height 8
click at [215, 42] on div "Troca de Arquivos Exportações de Retorno Retorno #7a05e24e Exportação de Retorn…" at bounding box center [296, 51] width 356 height 39
click at [215, 36] on link "Exportações de Retorno" at bounding box center [224, 36] width 69 height 9
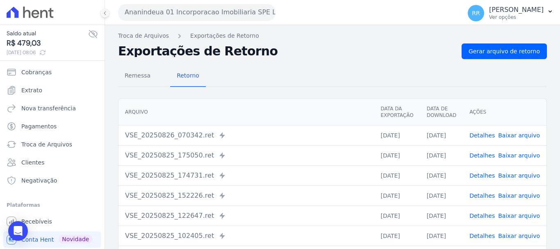
click at [487, 194] on link "Detalhes" at bounding box center [481, 195] width 25 height 7
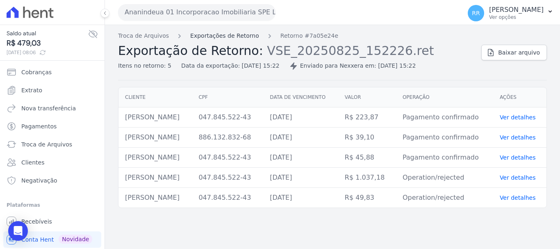
click at [211, 36] on link "Exportações de Retorno" at bounding box center [224, 36] width 69 height 9
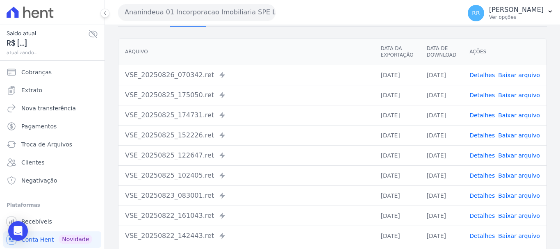
scroll to position [82, 0]
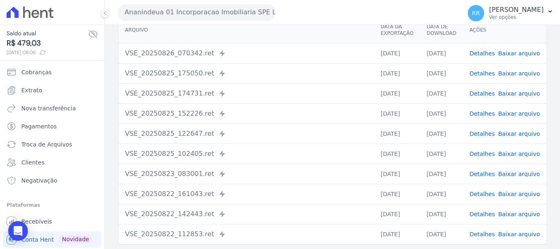
click at [476, 154] on link "Detalhes" at bounding box center [481, 153] width 25 height 7
